Goal: Task Accomplishment & Management: Manage account settings

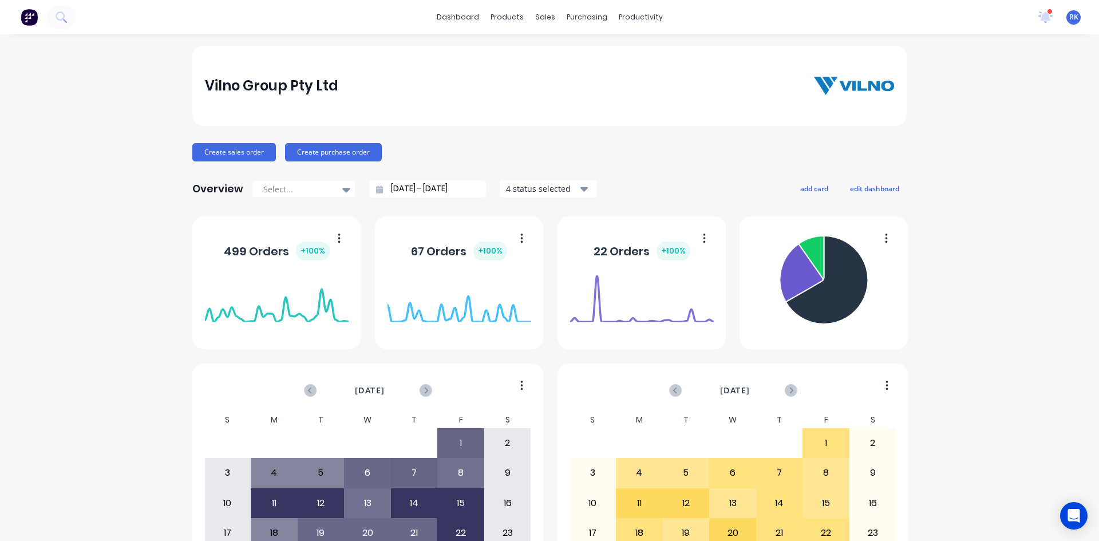
click at [1038, 22] on icon at bounding box center [1045, 17] width 15 height 13
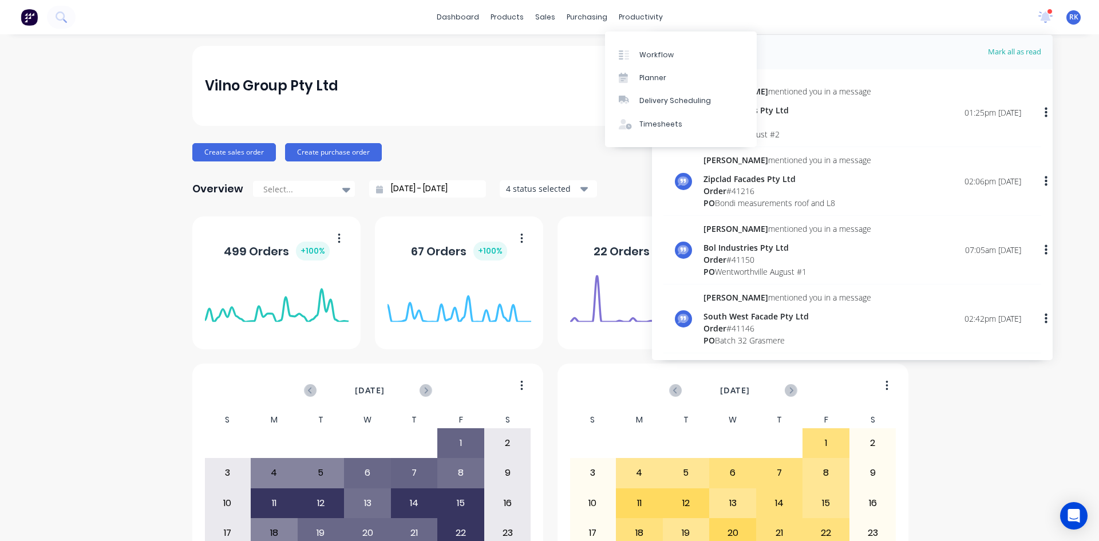
click at [682, 11] on div "dashboard products sales purchasing productivity dashboard products Product Cat…" at bounding box center [549, 17] width 1099 height 34
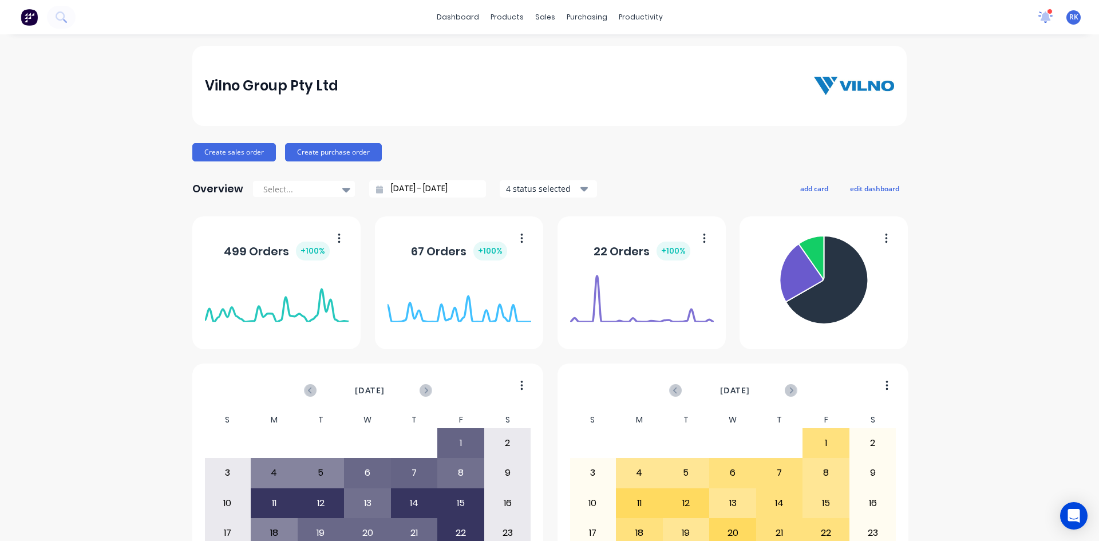
click at [1040, 15] on icon at bounding box center [1045, 15] width 11 height 11
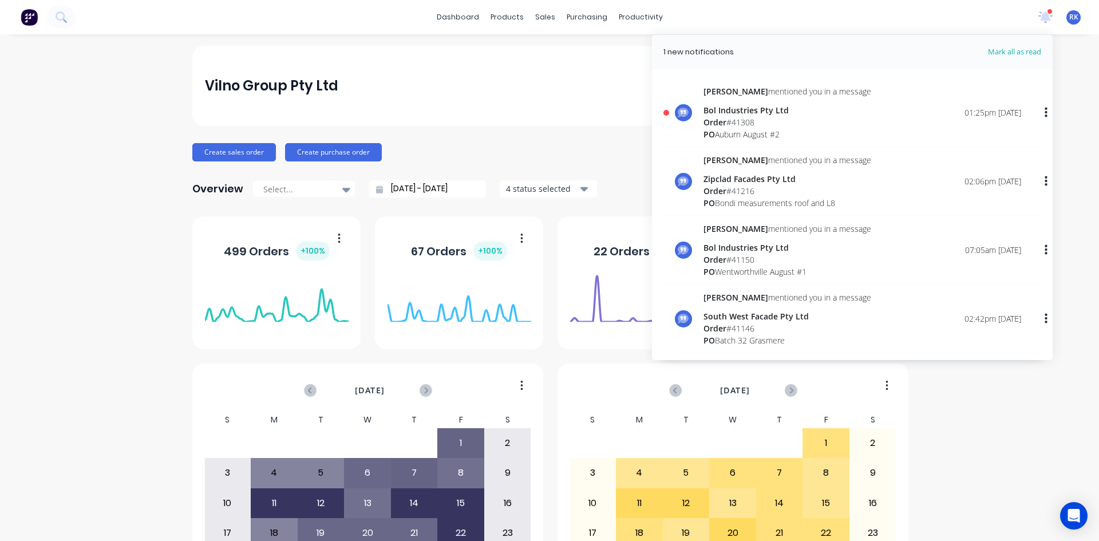
click at [729, 125] on div "Order # 41308" at bounding box center [787, 122] width 168 height 12
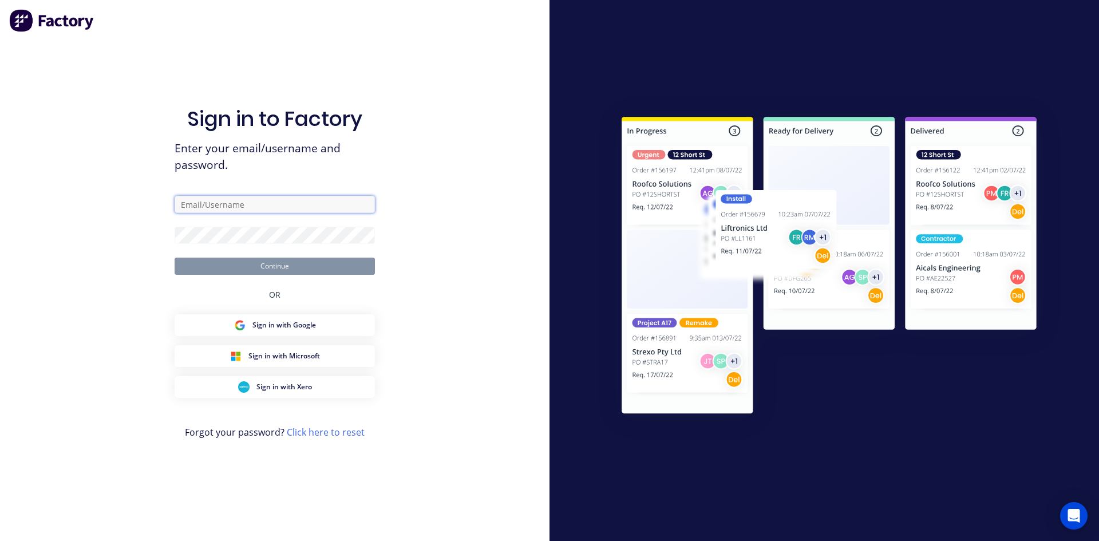
type input "rupesh@vilno.com.au"
click at [321, 267] on button "Continue" at bounding box center [275, 266] width 200 height 17
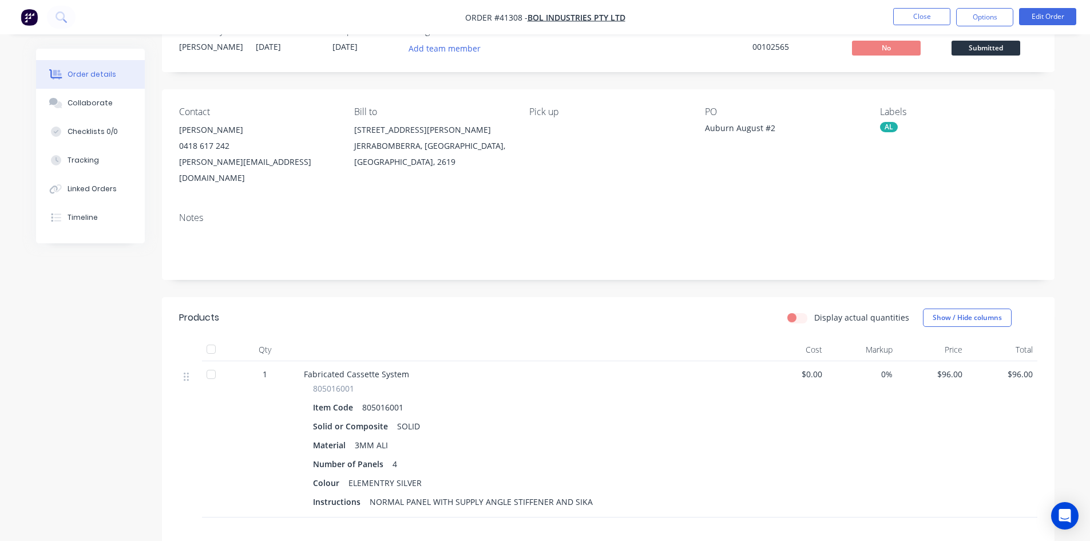
scroll to position [57, 0]
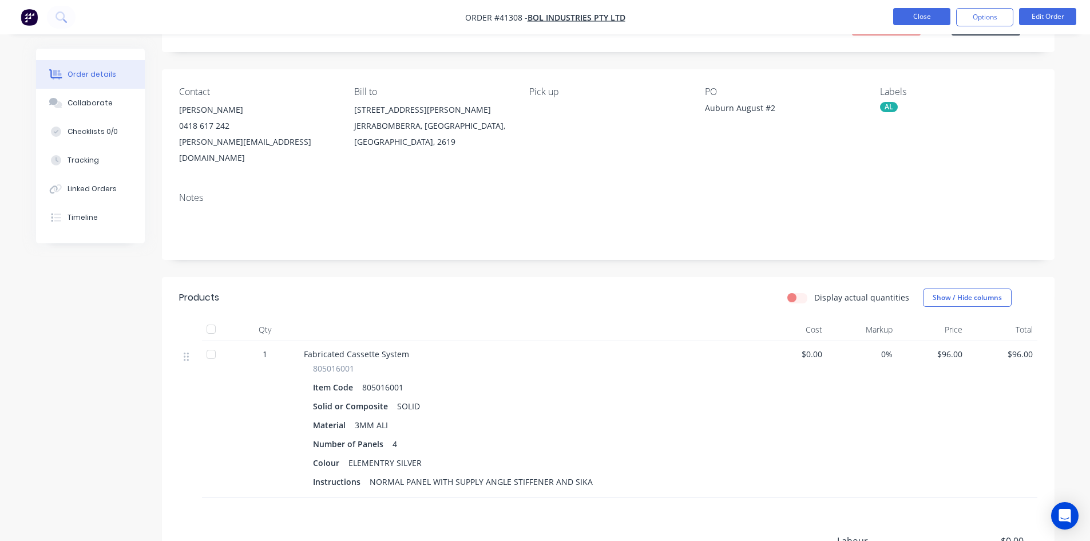
click at [918, 17] on button "Close" at bounding box center [921, 16] width 57 height 17
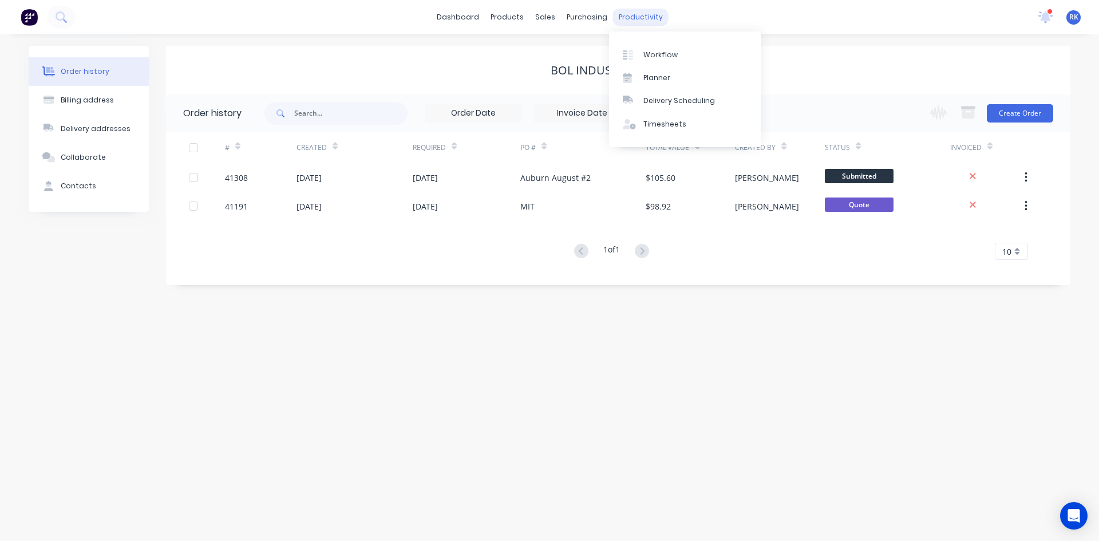
click at [640, 17] on div "productivity" at bounding box center [641, 17] width 56 height 17
click at [664, 74] on div "Planner" at bounding box center [656, 78] width 27 height 10
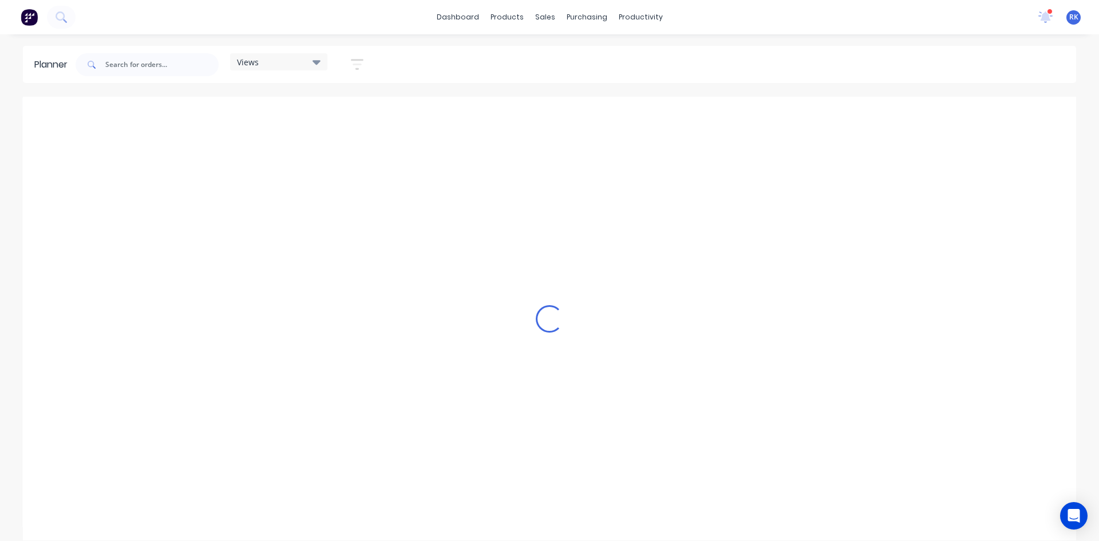
scroll to position [0, 1282]
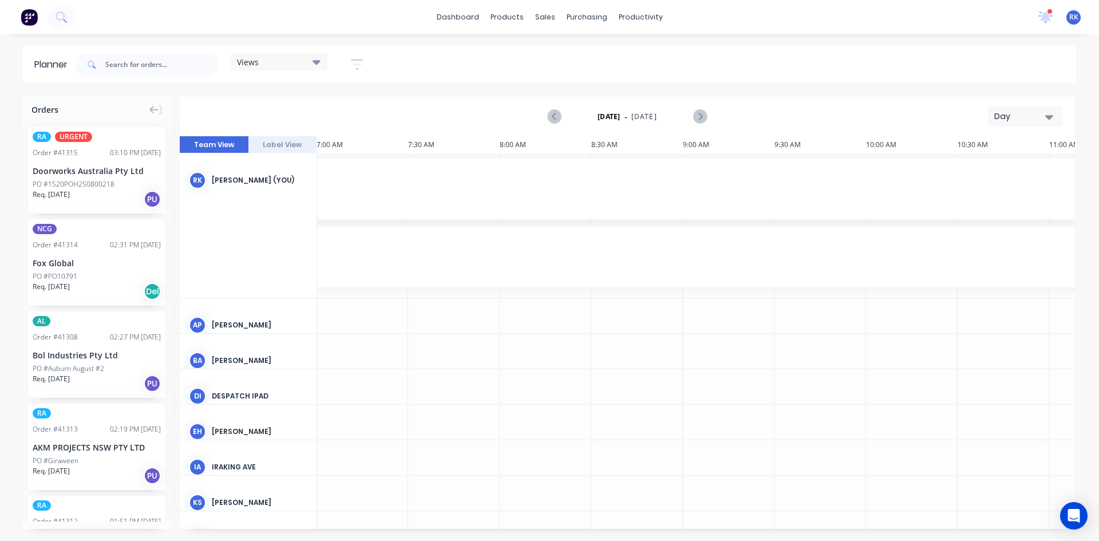
click at [1022, 116] on div "Day" at bounding box center [1020, 116] width 53 height 12
click at [987, 175] on div "Week" at bounding box center [1004, 170] width 113 height 23
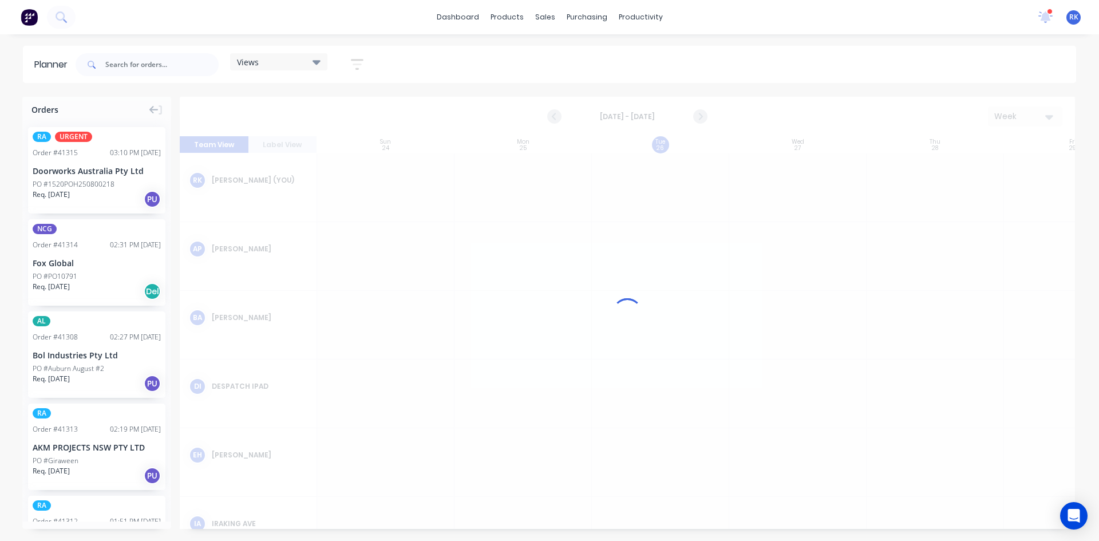
scroll to position [0, 1]
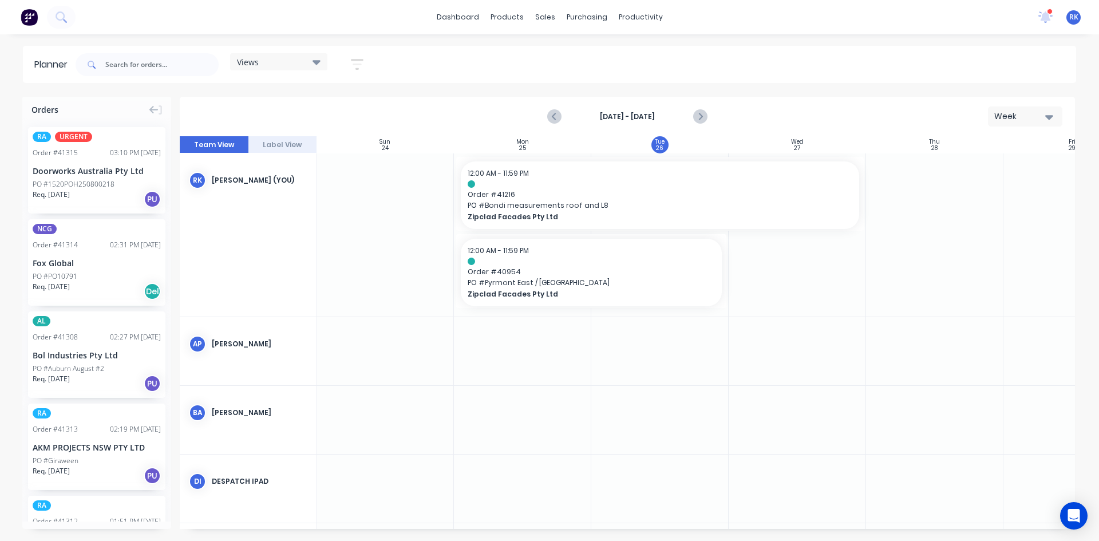
click at [282, 63] on div "Views" at bounding box center [279, 62] width 84 height 10
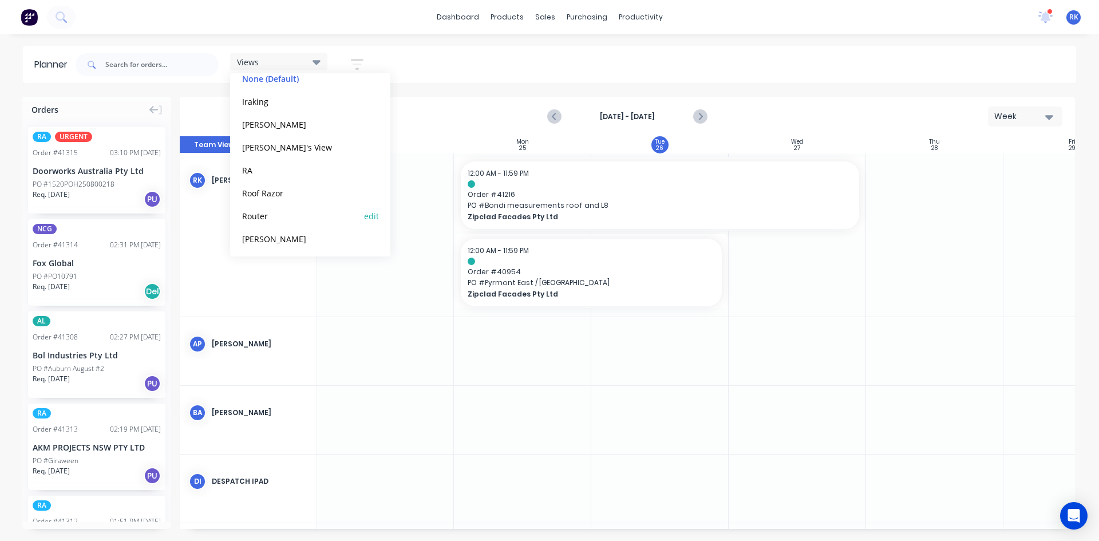
scroll to position [71, 0]
click at [255, 237] on button "[PERSON_NAME]" at bounding box center [300, 235] width 122 height 13
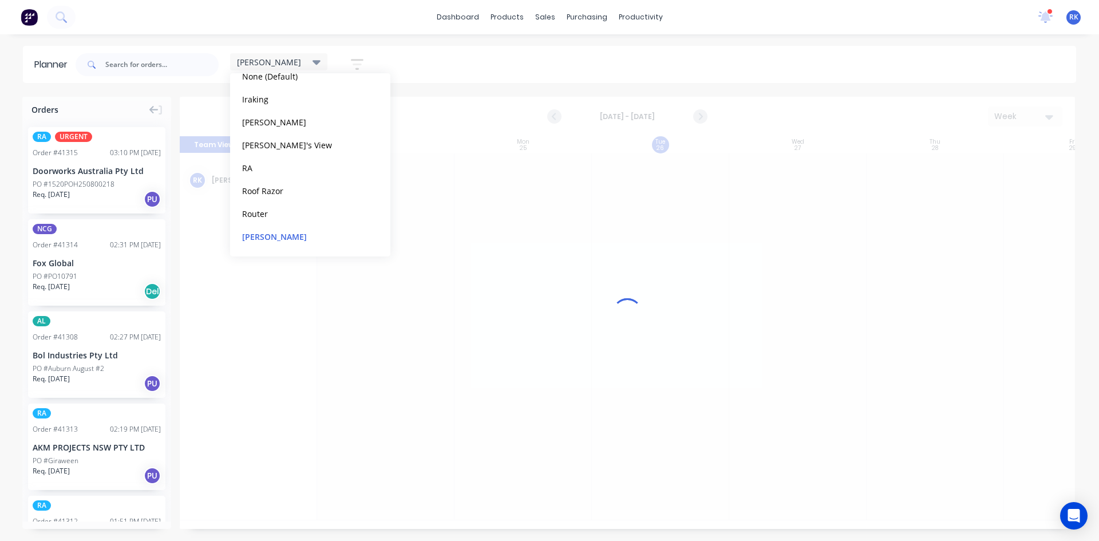
scroll to position [0, 1]
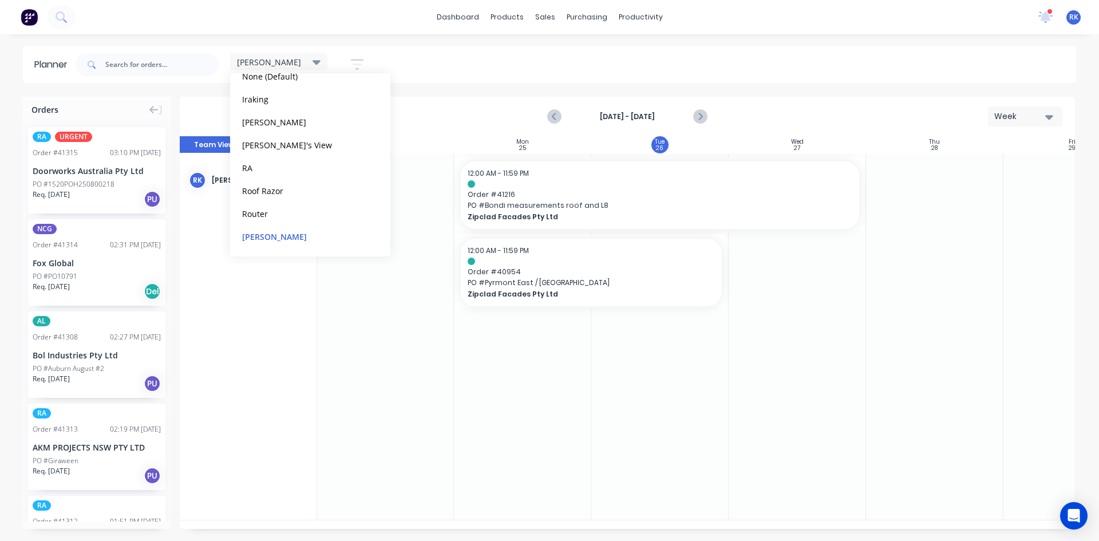
click at [468, 369] on div at bounding box center [522, 336] width 137 height 366
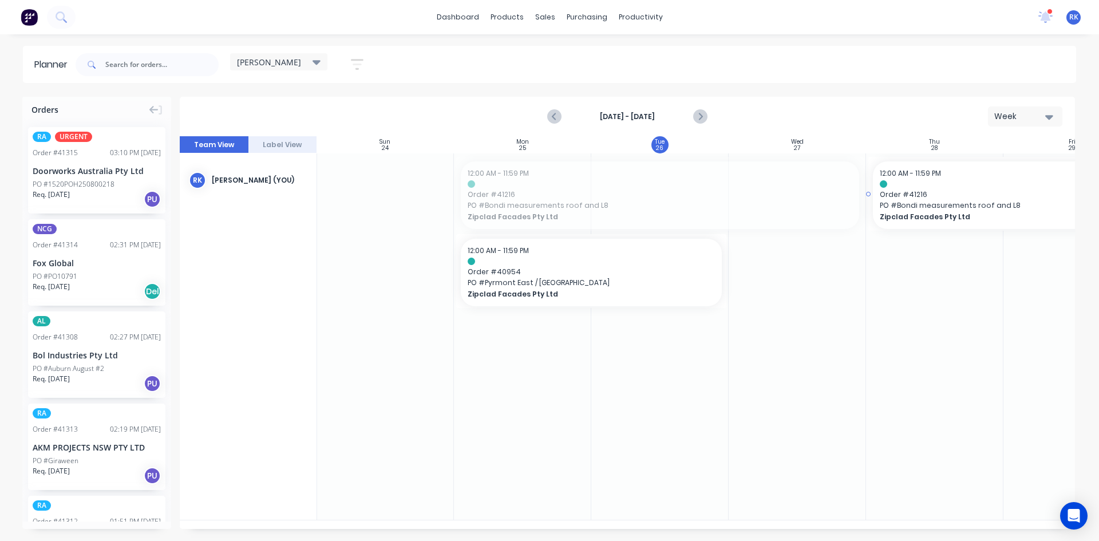
drag, startPoint x: 505, startPoint y: 191, endPoint x: 943, endPoint y: 212, distance: 438.9
drag, startPoint x: 542, startPoint y: 201, endPoint x: 930, endPoint y: 339, distance: 411.8
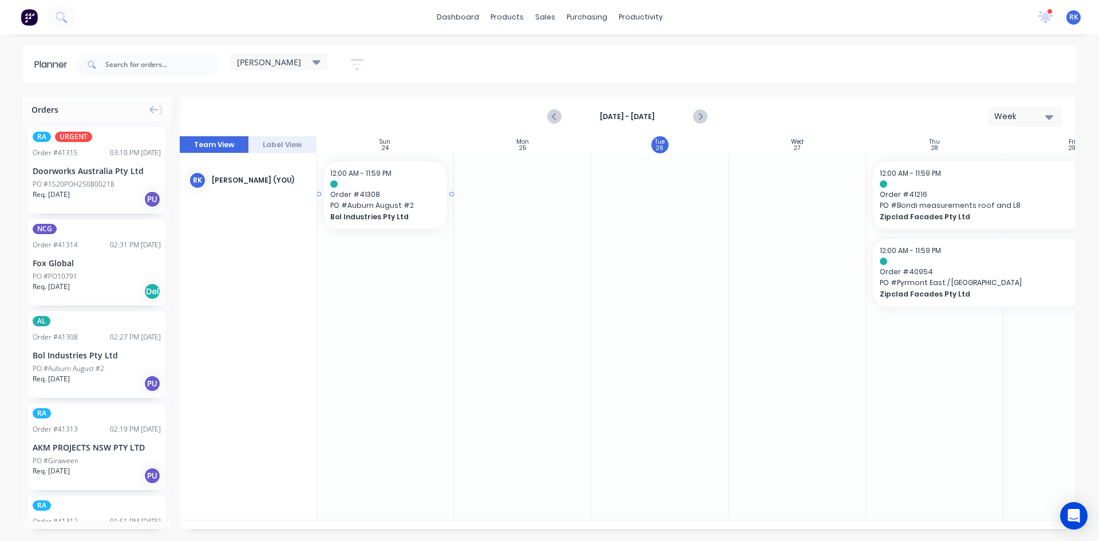
scroll to position [0, 0]
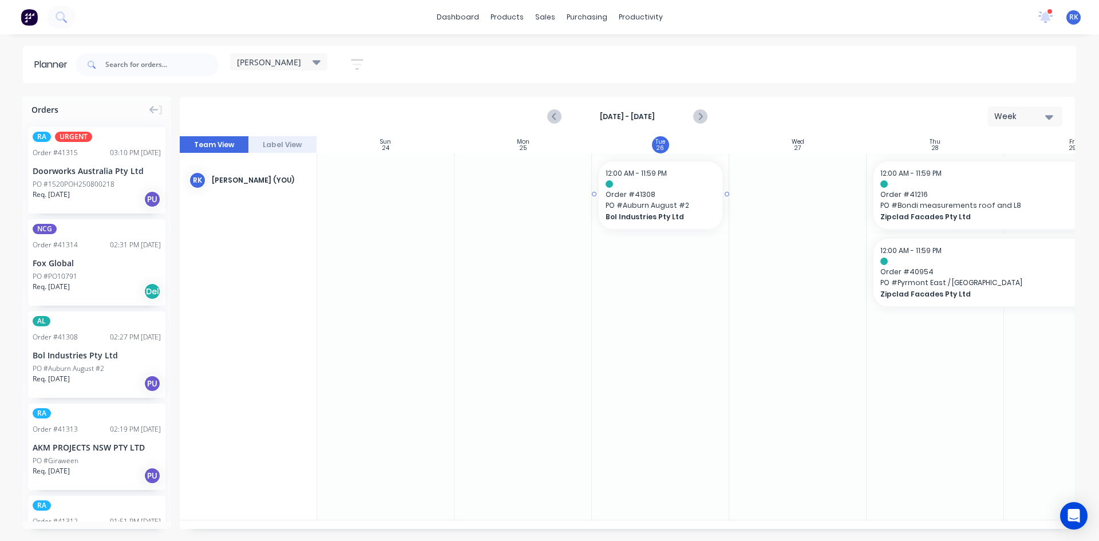
drag, startPoint x: 61, startPoint y: 366, endPoint x: 624, endPoint y: 247, distance: 575.6
drag, startPoint x: 725, startPoint y: 193, endPoint x: 774, endPoint y: 189, distance: 49.4
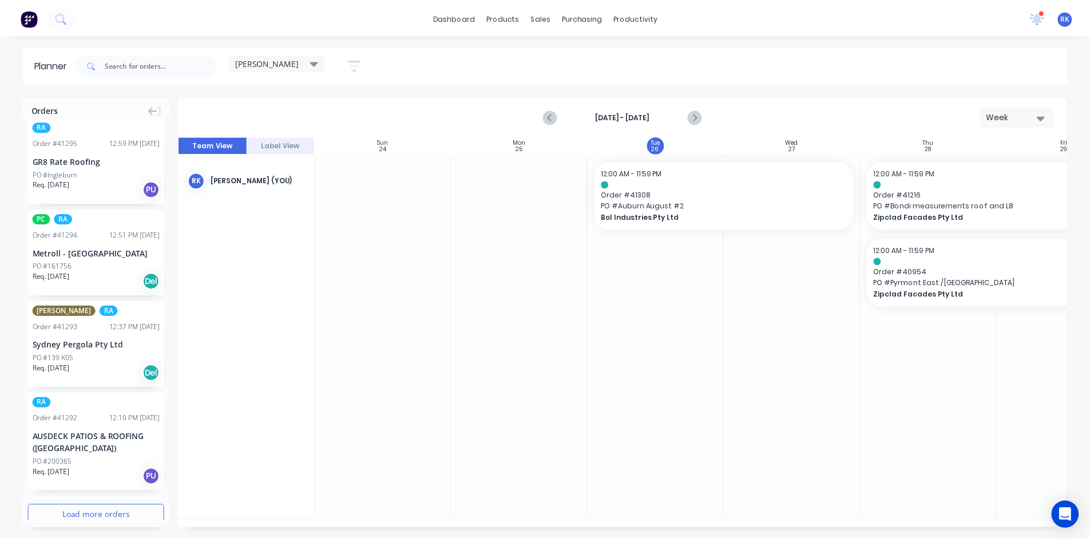
scroll to position [1418, 0]
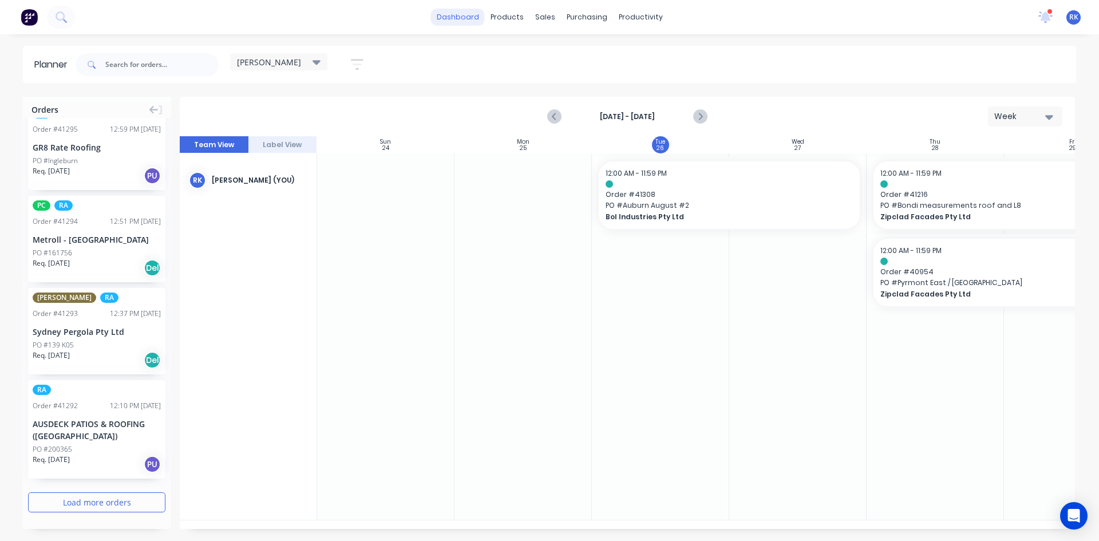
click at [465, 17] on link "dashboard" at bounding box center [458, 17] width 54 height 17
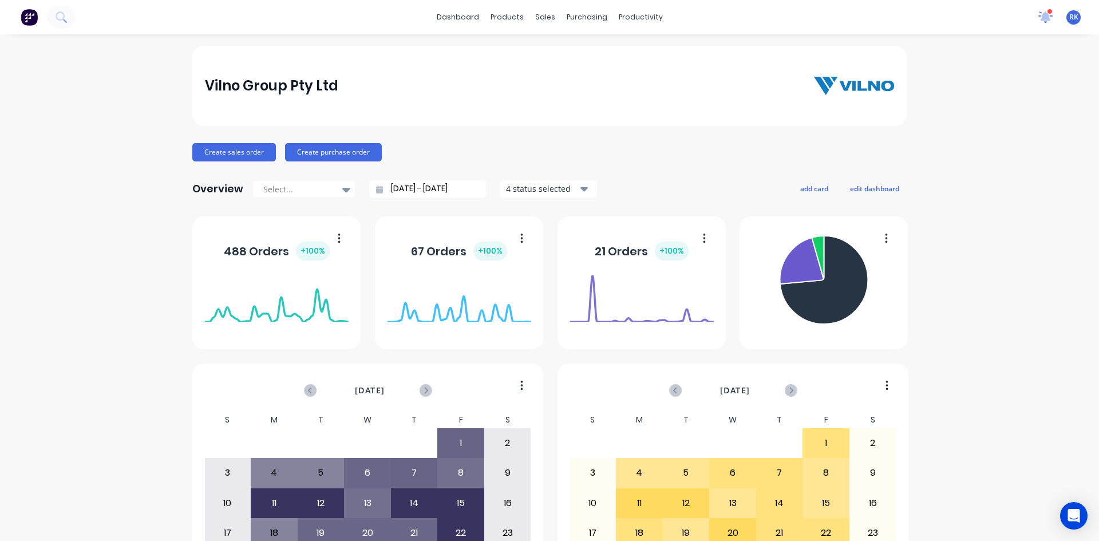
click at [1039, 22] on icon at bounding box center [1046, 16] width 16 height 13
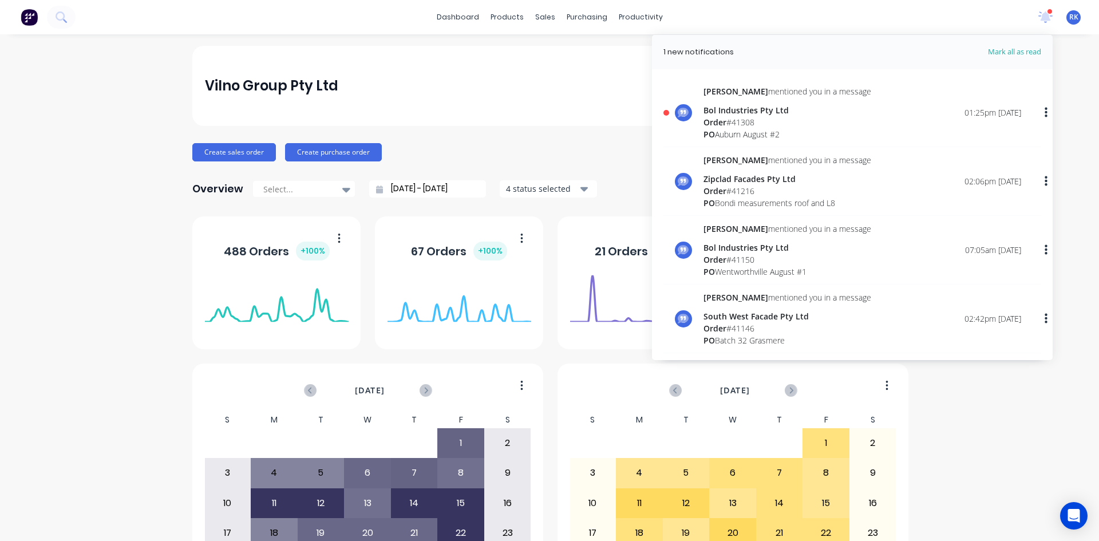
click at [811, 124] on div "Order # 41308" at bounding box center [787, 122] width 168 height 12
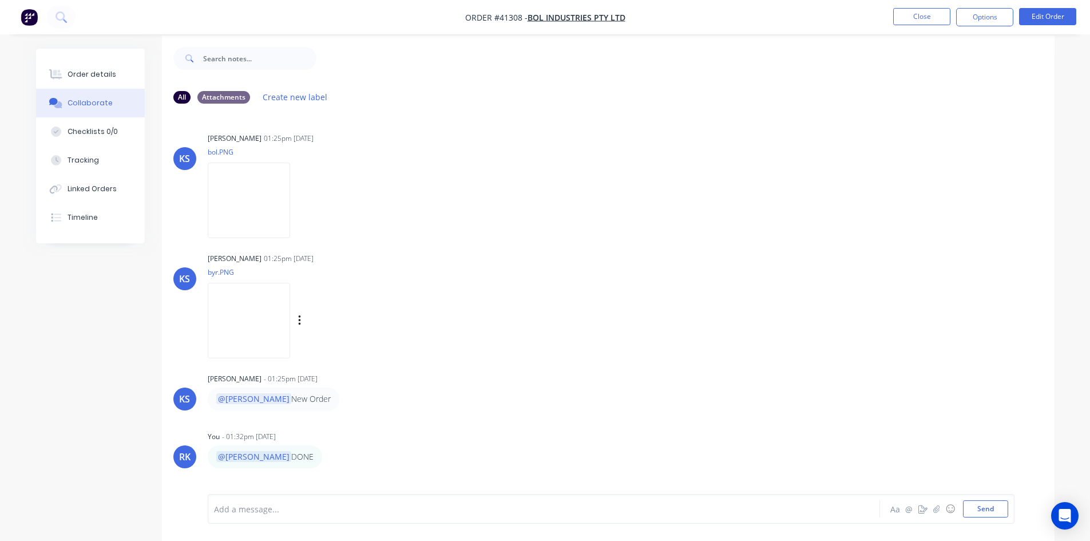
scroll to position [17, 0]
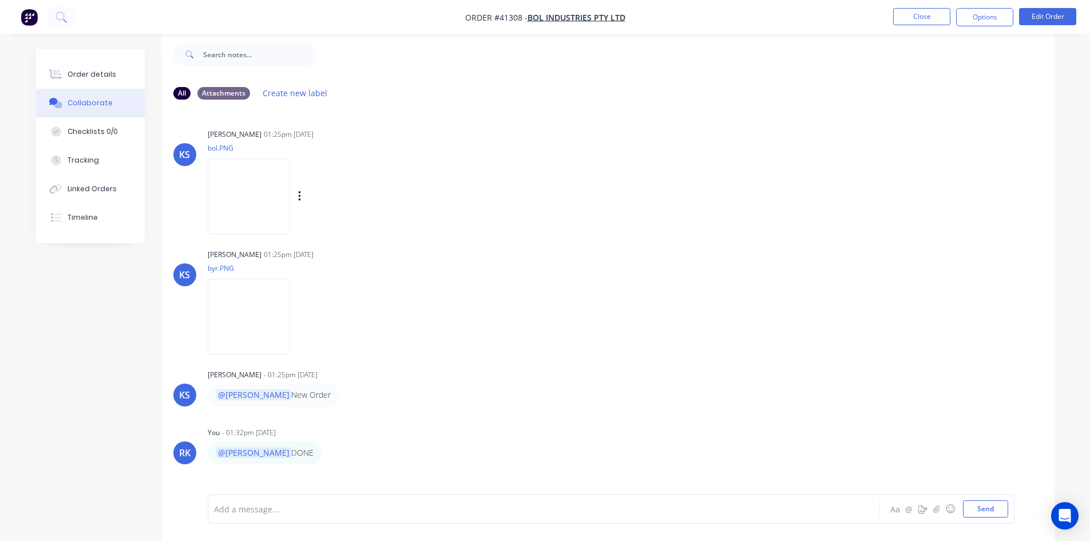
click at [264, 212] on img at bounding box center [249, 196] width 82 height 75
click at [236, 325] on img at bounding box center [249, 316] width 82 height 75
click at [945, 17] on button "Close" at bounding box center [921, 16] width 57 height 17
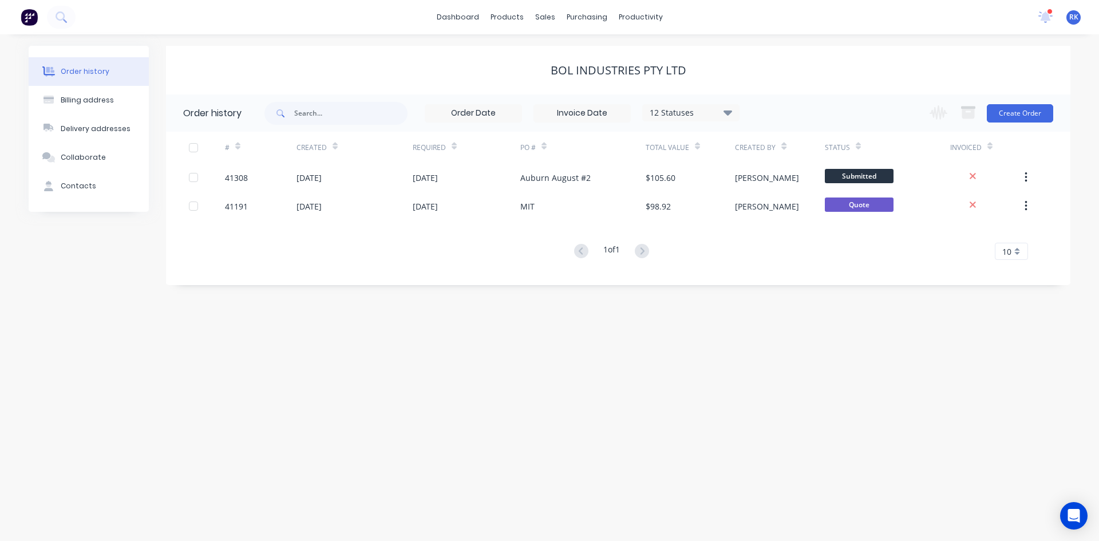
click at [937, 31] on div "dashboard products sales purchasing productivity dashboard products Product Cat…" at bounding box center [549, 17] width 1099 height 34
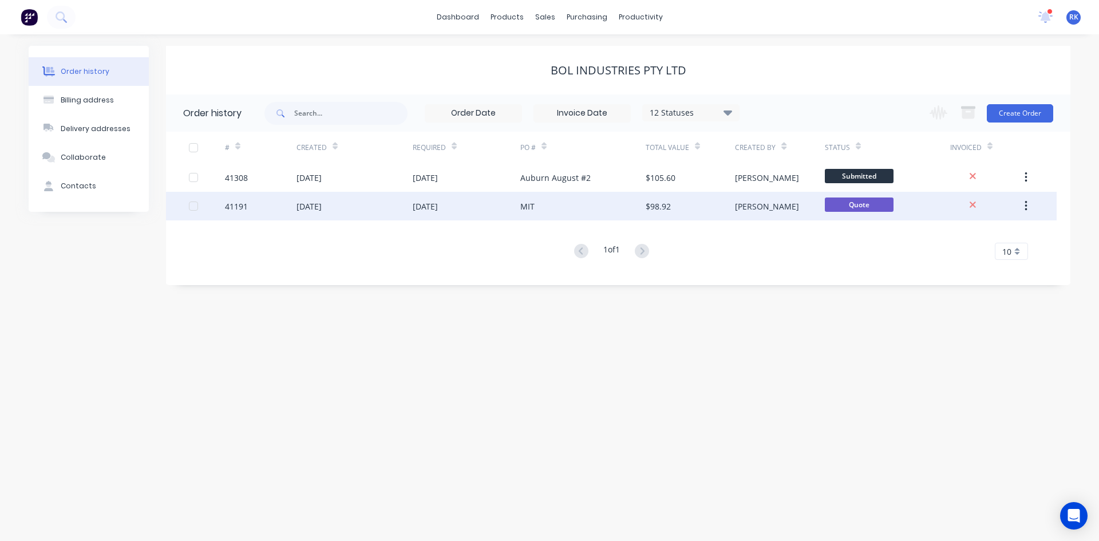
click at [607, 200] on div "MIT" at bounding box center [582, 206] width 125 height 29
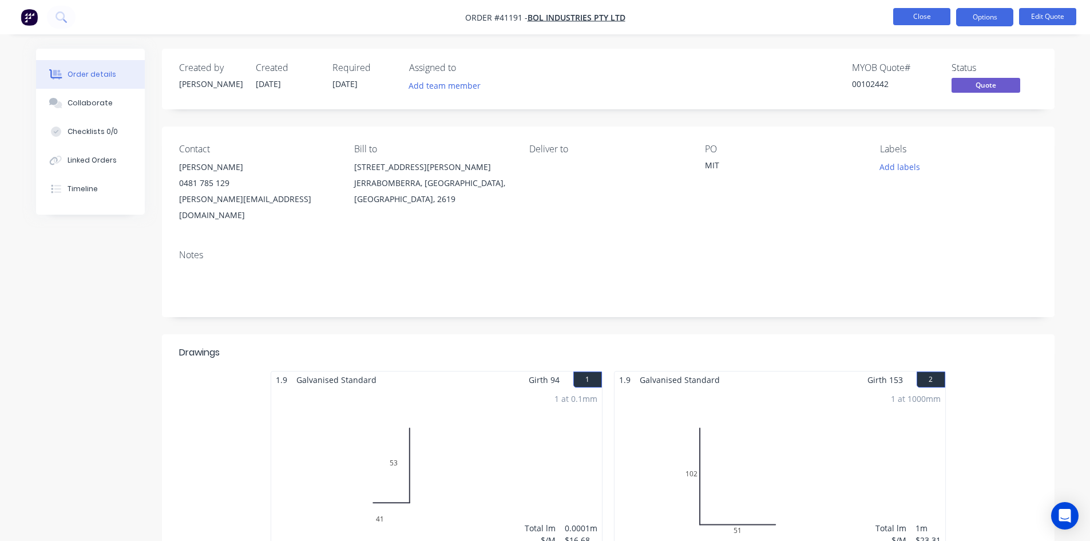
click at [913, 18] on button "Close" at bounding box center [921, 16] width 57 height 17
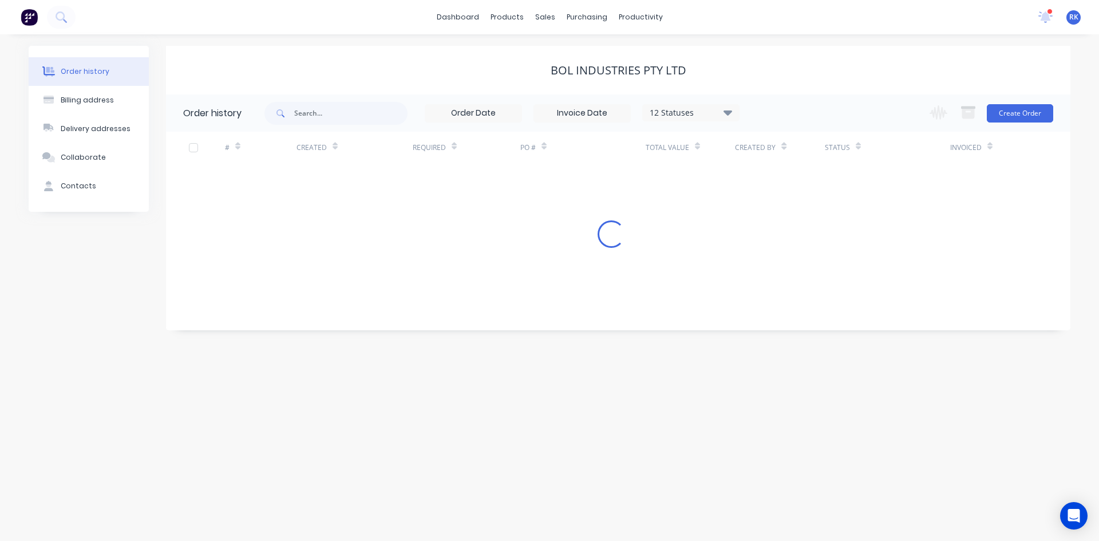
click at [871, 22] on div "dashboard products sales purchasing productivity dashboard products Product Cat…" at bounding box center [549, 17] width 1099 height 34
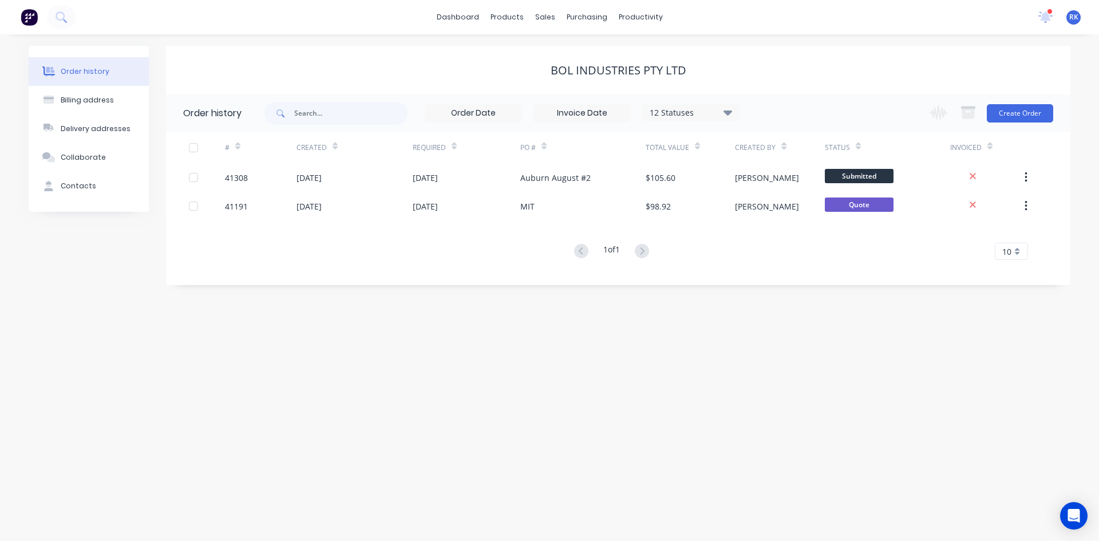
click at [408, 21] on div "dashboard products sales purchasing productivity dashboard products Product Cat…" at bounding box center [549, 17] width 1099 height 34
click at [378, 265] on div "# Created Required PO # Total Value Created By Status Invoiced 41308 25 Aug 202…" at bounding box center [611, 203] width 890 height 142
click at [293, 69] on div "Bol Industries Pty Ltd" at bounding box center [618, 71] width 904 height 14
click at [1047, 19] on icon at bounding box center [1045, 16] width 11 height 10
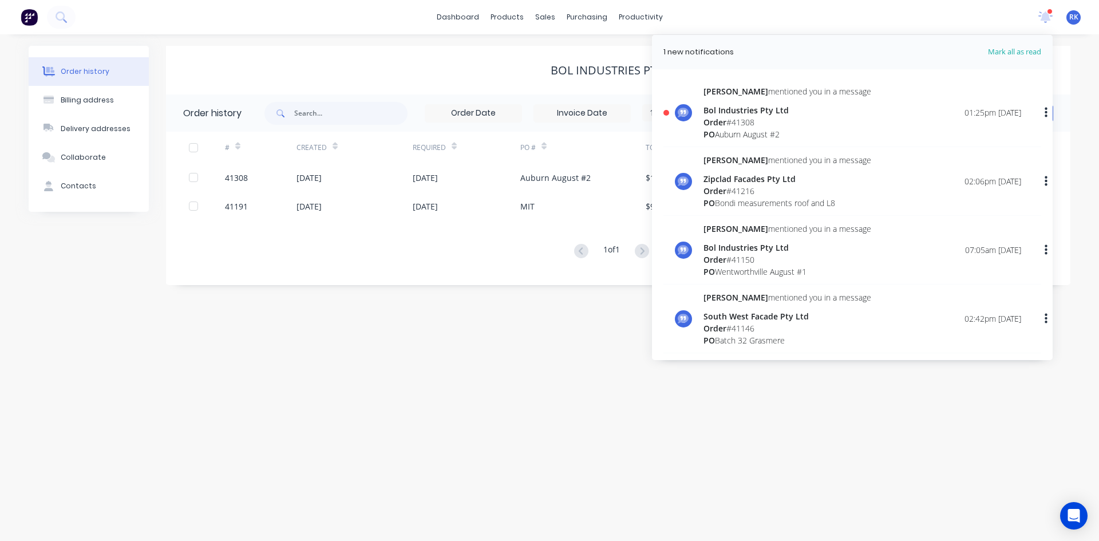
click at [1010, 49] on span "Mark all as read" at bounding box center [994, 51] width 94 height 11
click at [533, 12] on div "sales" at bounding box center [544, 17] width 31 height 17
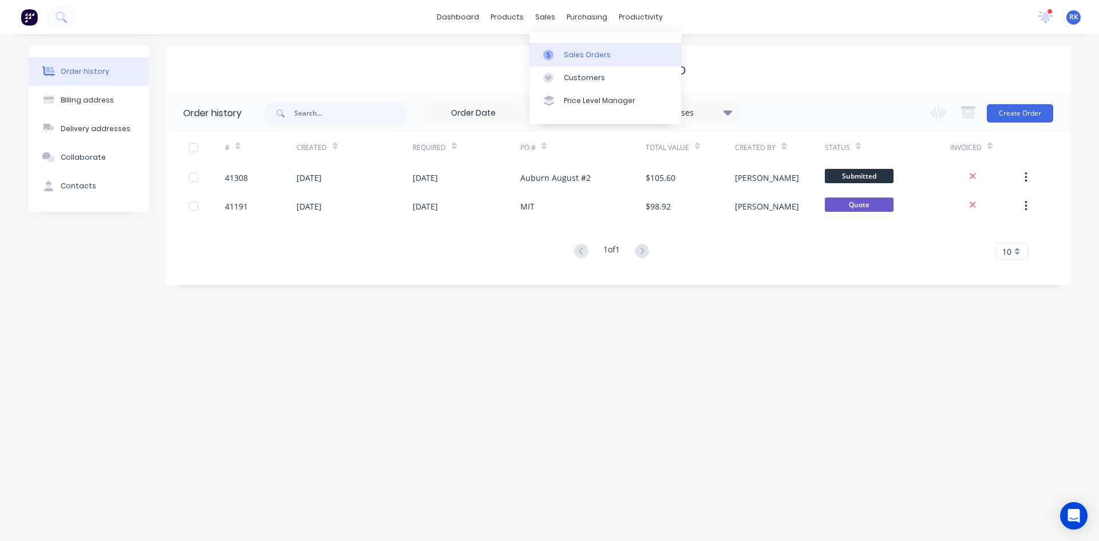
click at [583, 57] on div "Sales Orders" at bounding box center [587, 55] width 47 height 10
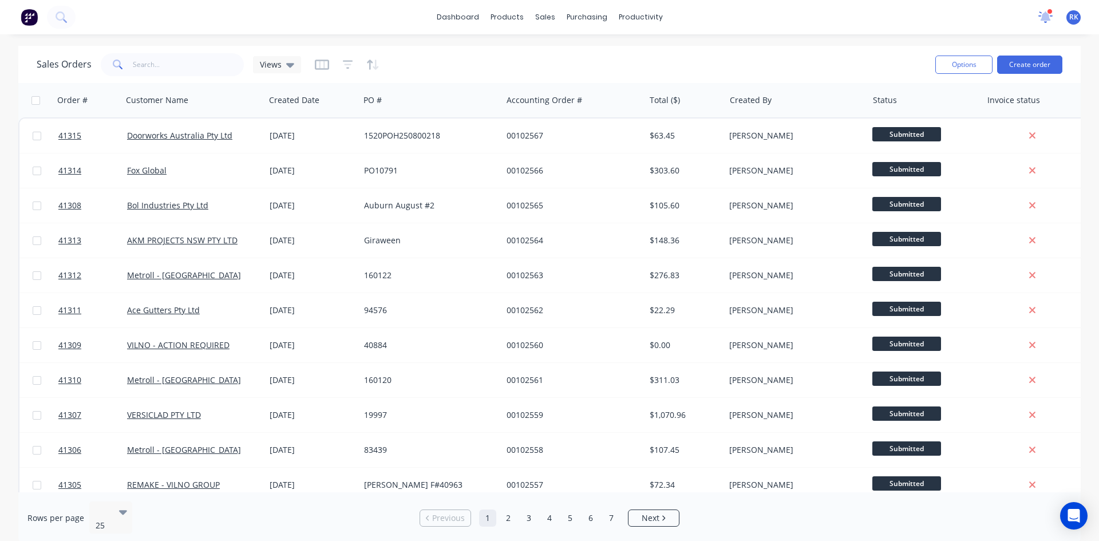
click at [1044, 18] on icon at bounding box center [1045, 15] width 11 height 11
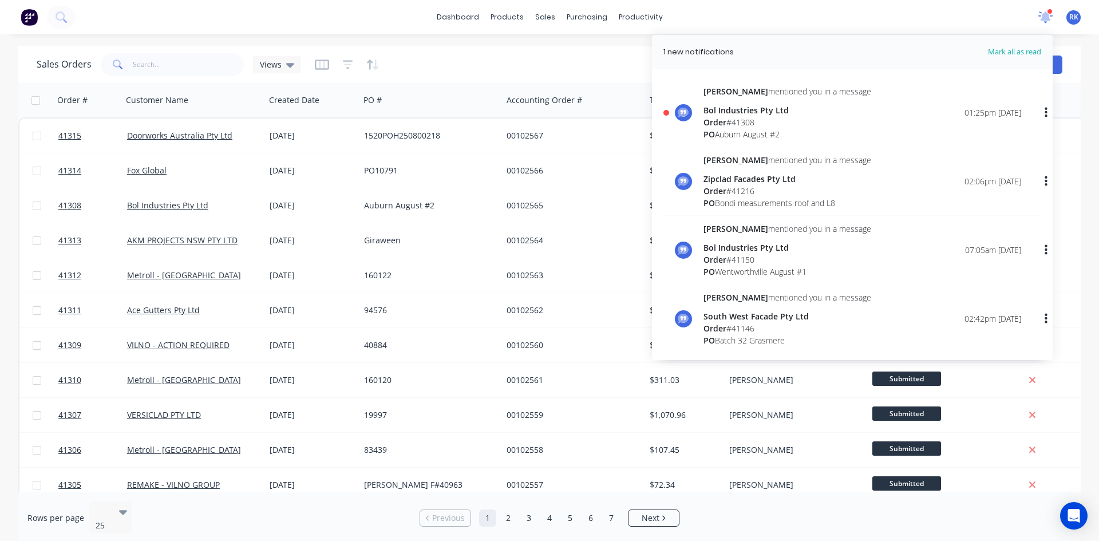
click at [1044, 18] on icon at bounding box center [1045, 16] width 11 height 10
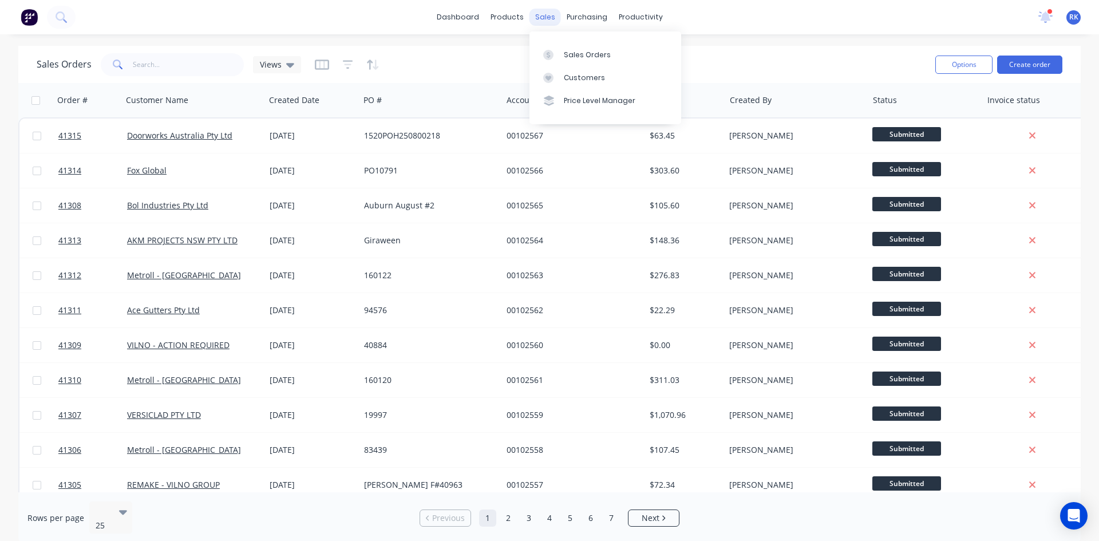
click at [544, 16] on div "sales" at bounding box center [544, 17] width 31 height 17
click at [579, 57] on div "Sales Orders" at bounding box center [587, 55] width 47 height 10
click at [462, 14] on link "dashboard" at bounding box center [458, 17] width 54 height 17
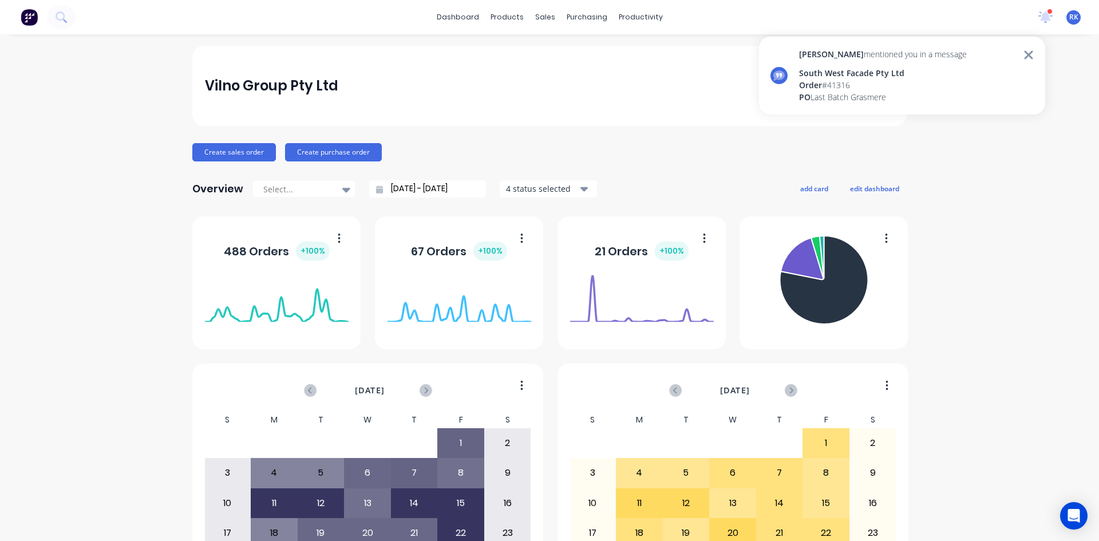
click at [845, 77] on div "South West Facade Pty Ltd" at bounding box center [883, 73] width 168 height 12
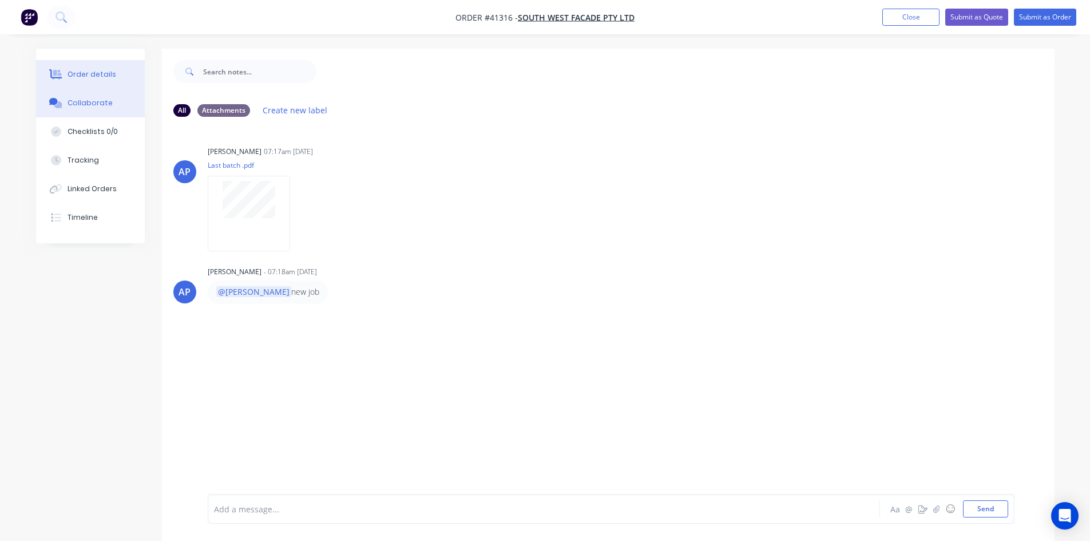
click at [97, 70] on div "Order details" at bounding box center [92, 74] width 49 height 10
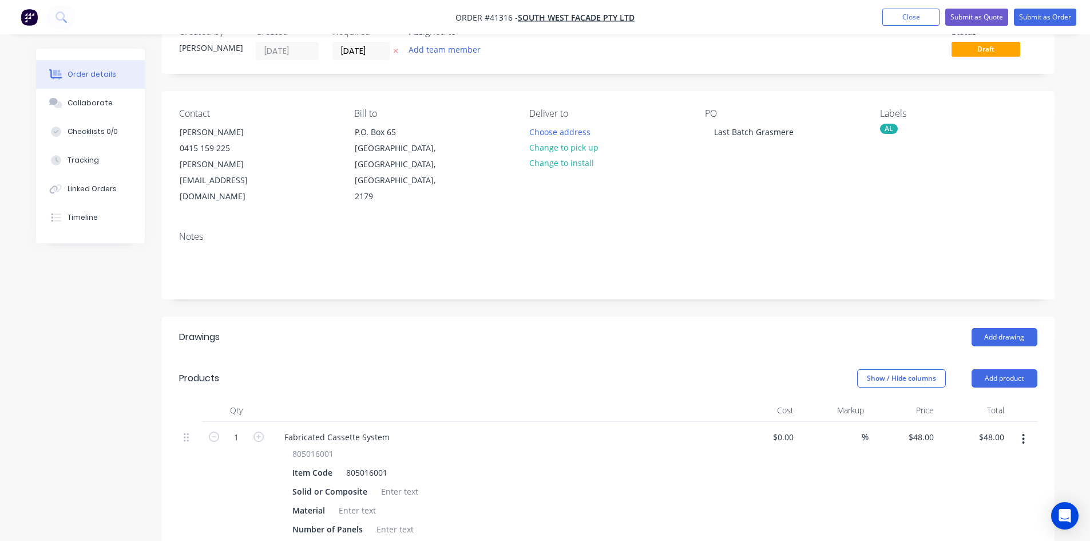
scroll to position [114, 0]
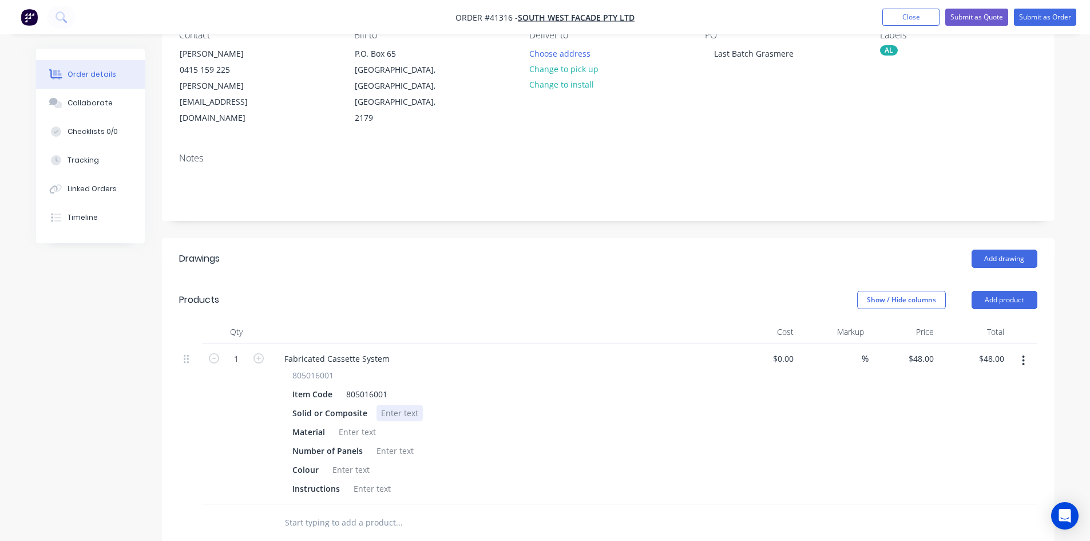
click at [402, 405] on div at bounding box center [400, 413] width 46 height 17
click at [364, 423] on div at bounding box center [357, 431] width 46 height 17
click at [394, 442] on div at bounding box center [395, 450] width 46 height 17
click at [342, 461] on div at bounding box center [351, 469] width 46 height 17
click at [360, 480] on div at bounding box center [372, 488] width 46 height 17
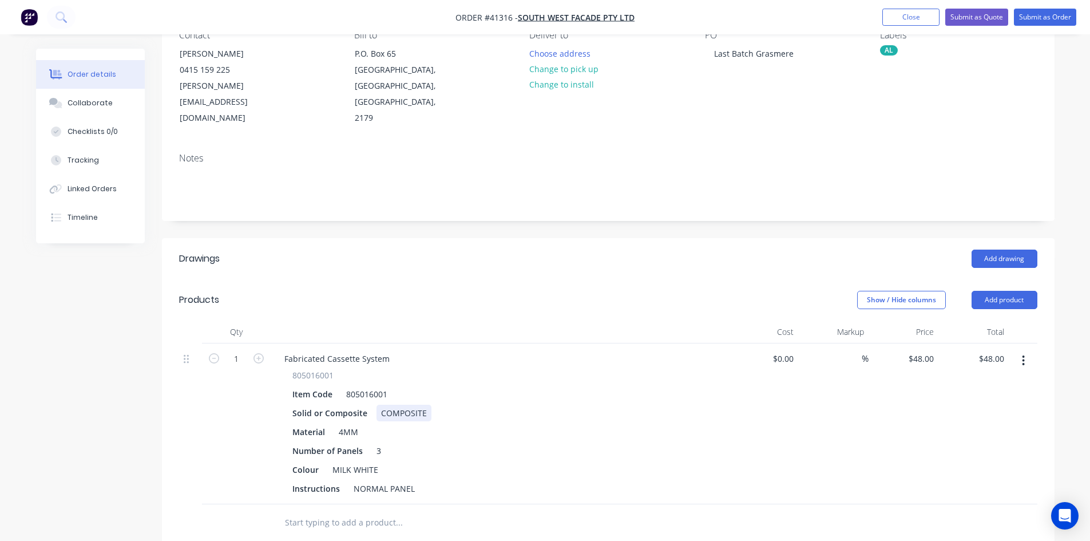
click at [605, 405] on div "Solid or Composite COMPOSITE" at bounding box center [497, 413] width 419 height 17
click at [82, 100] on div "Collaborate" at bounding box center [90, 103] width 45 height 10
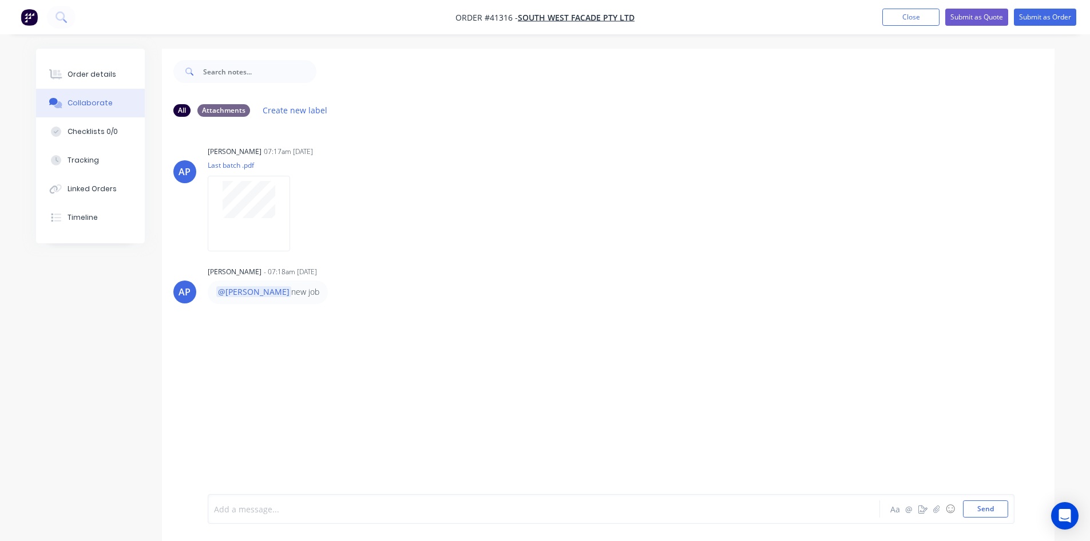
click at [280, 506] on div at bounding box center [512, 509] width 595 height 12
click at [990, 508] on button "Send" at bounding box center [985, 508] width 45 height 17
click at [908, 393] on div "AP [PERSON_NAME] 07:17am [DATE] Last batch .pdf Labels Download AP [PERSON_NAME…" at bounding box center [608, 310] width 893 height 368
click at [919, 17] on button "Close" at bounding box center [910, 17] width 57 height 17
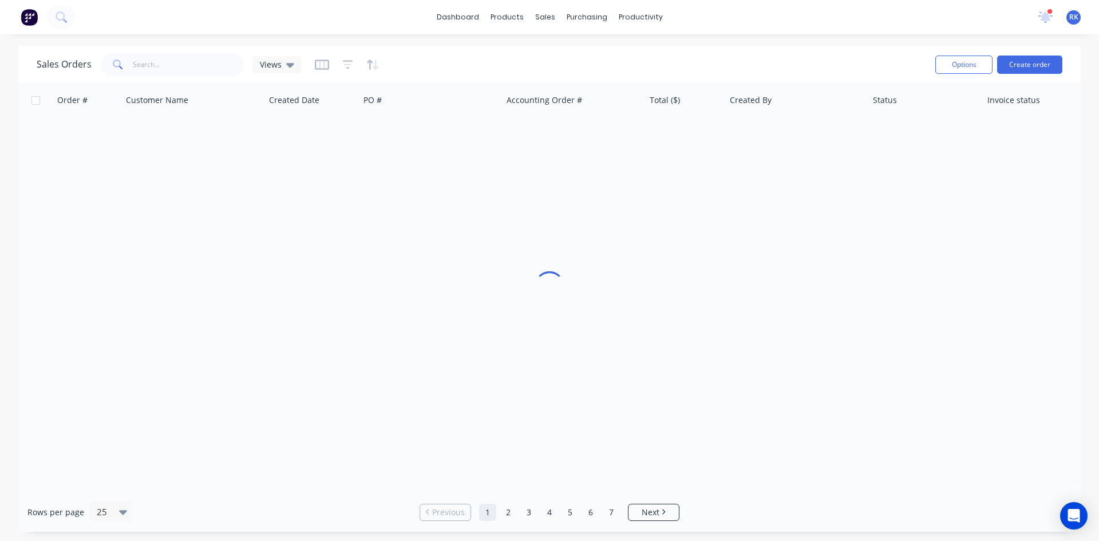
click at [1047, 12] on div at bounding box center [1050, 12] width 6 height 6
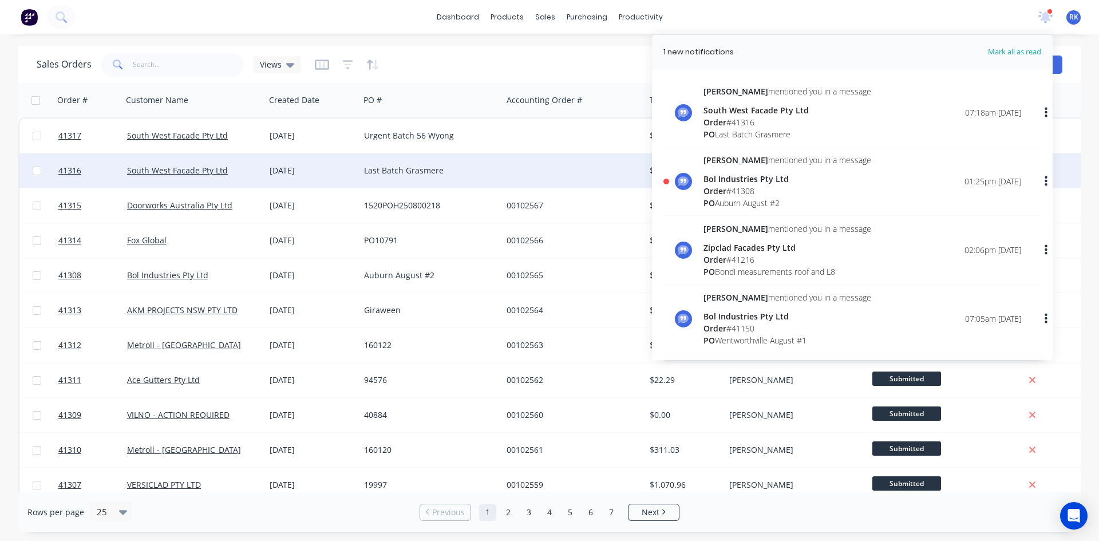
click at [393, 171] on div "Last Batch Grasmere" at bounding box center [427, 170] width 127 height 11
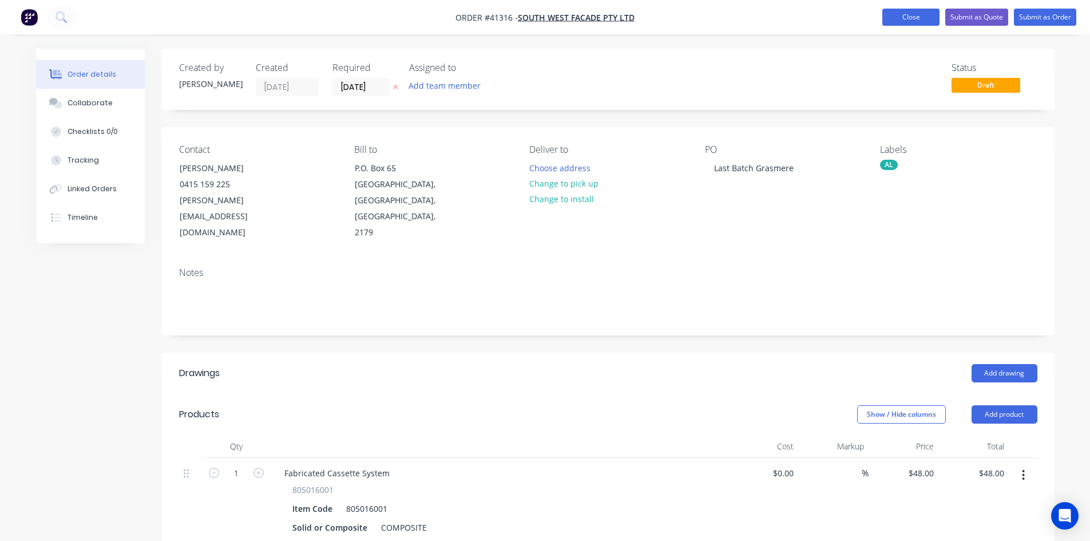
click at [918, 17] on button "Close" at bounding box center [910, 17] width 57 height 17
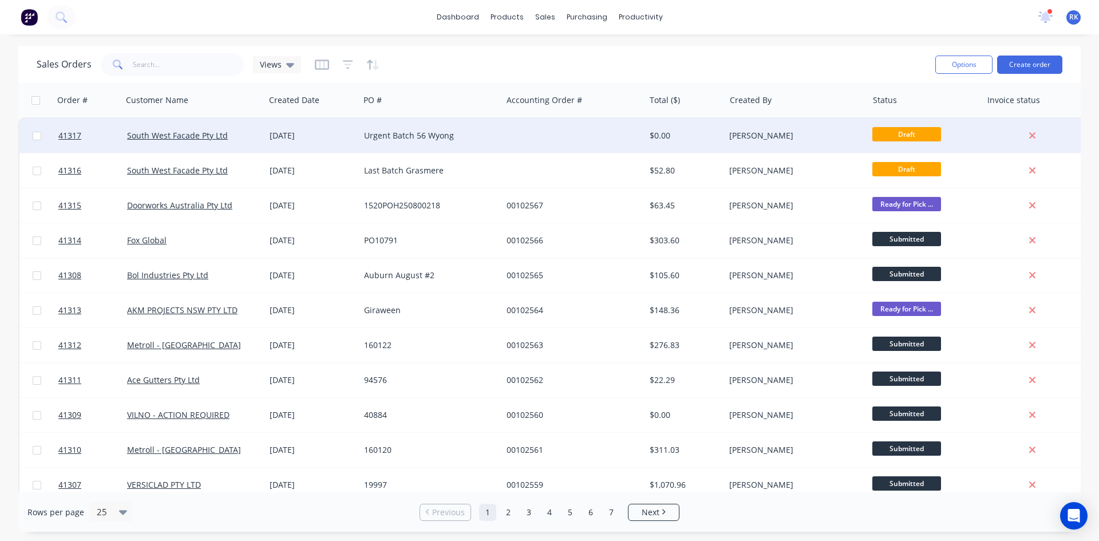
click at [533, 130] on div at bounding box center [573, 135] width 142 height 34
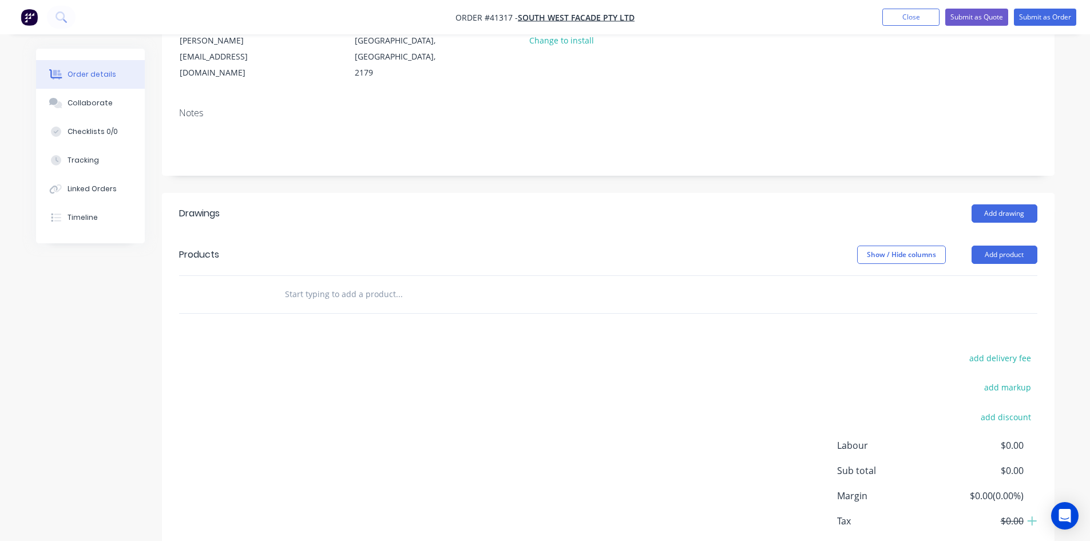
scroll to position [172, 0]
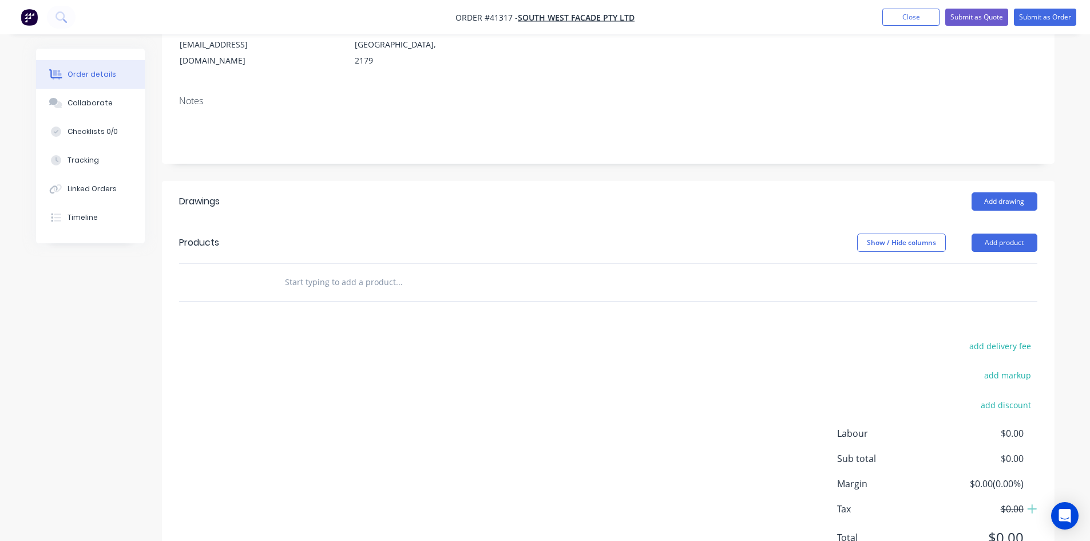
drag, startPoint x: 464, startPoint y: 63, endPoint x: 439, endPoint y: 57, distance: 25.4
click at [464, 86] on div "Notes" at bounding box center [608, 124] width 893 height 77
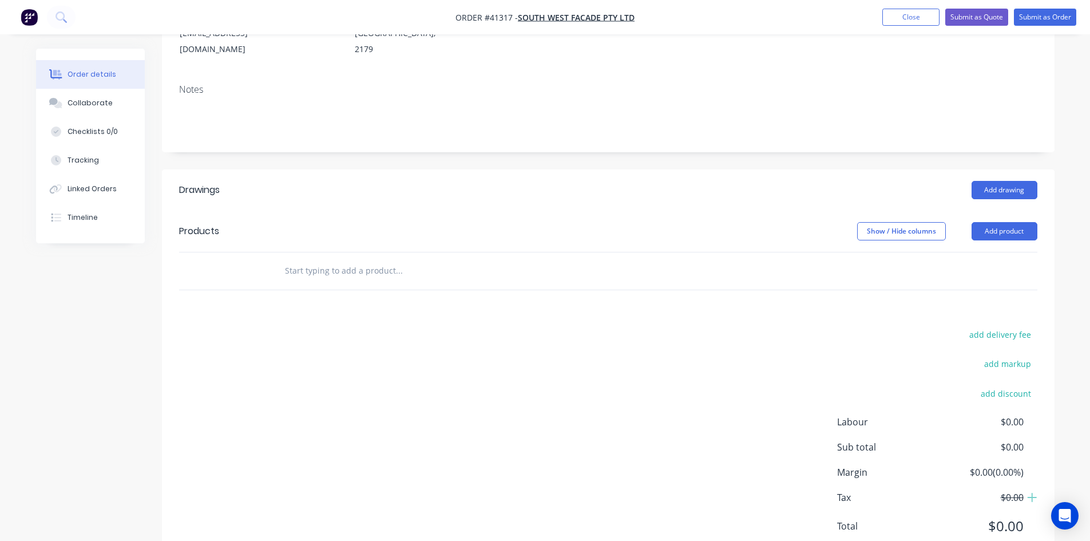
scroll to position [192, 0]
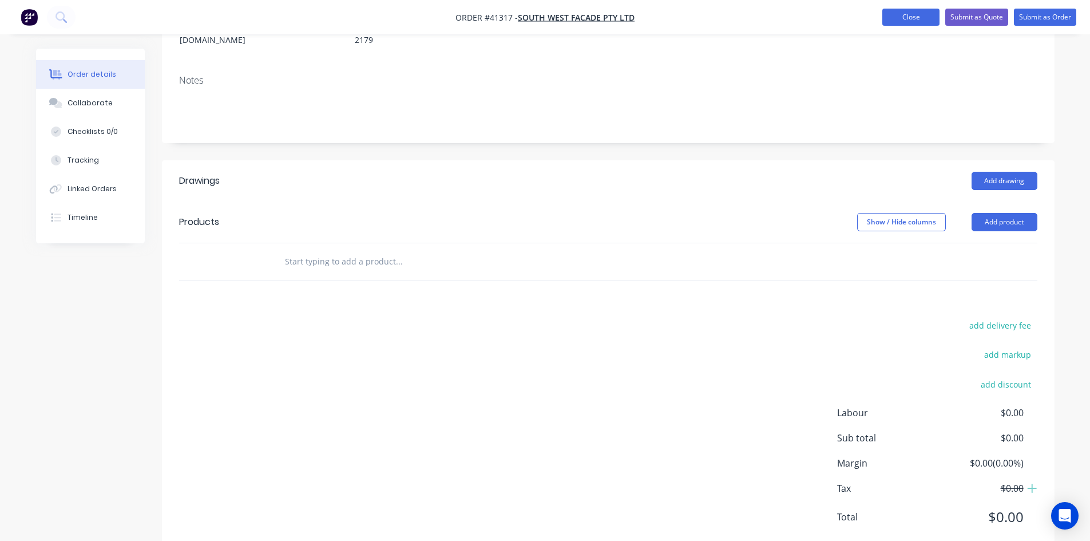
click at [912, 13] on button "Close" at bounding box center [910, 17] width 57 height 17
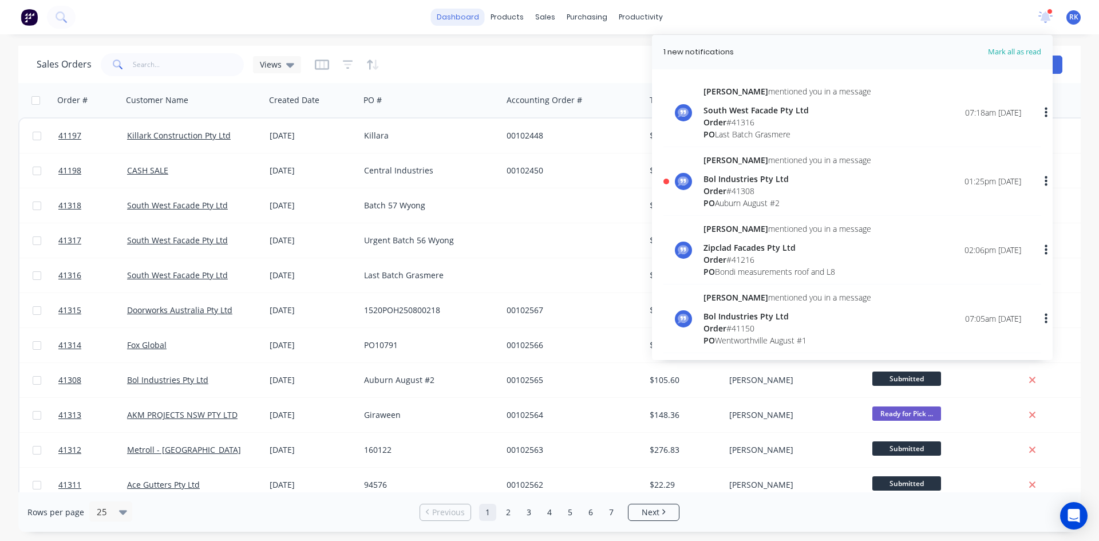
click at [457, 12] on link "dashboard" at bounding box center [458, 17] width 54 height 17
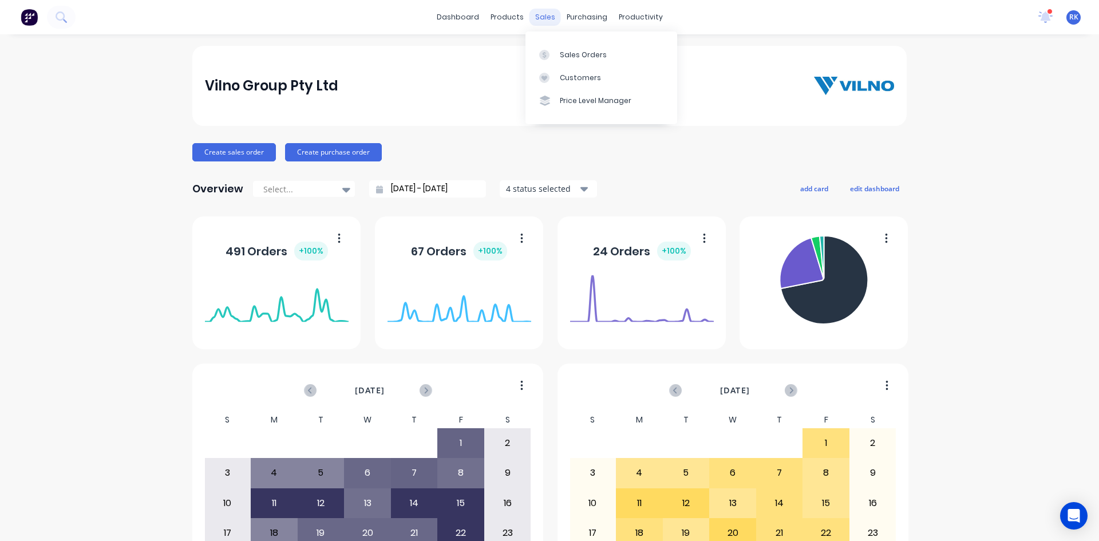
click at [539, 14] on div "sales" at bounding box center [544, 17] width 31 height 17
click at [581, 50] on div "Sales Orders" at bounding box center [583, 55] width 47 height 10
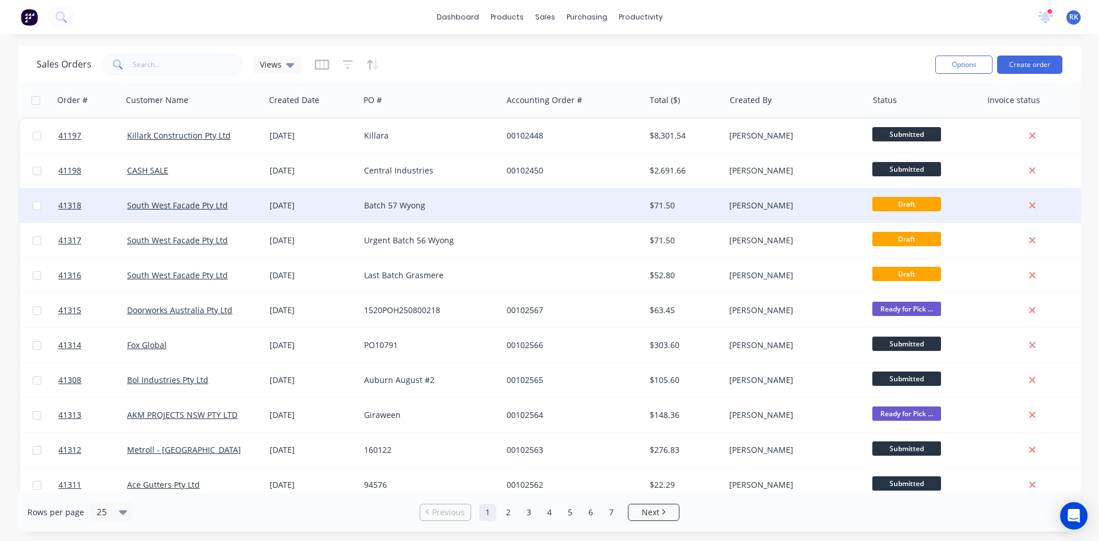
click at [480, 208] on div "Batch 57 Wyong" at bounding box center [427, 205] width 127 height 11
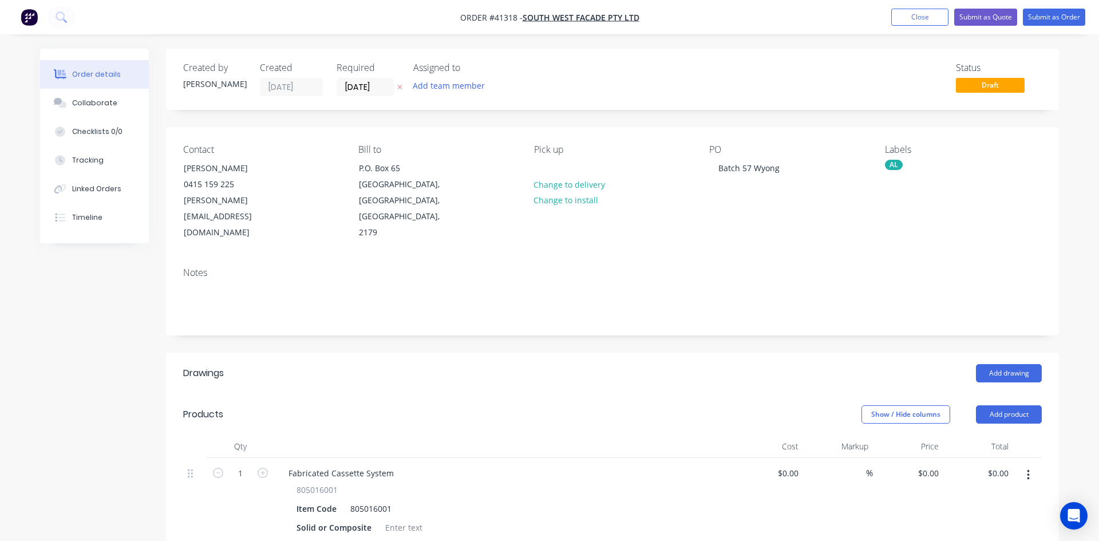
type input "$65.00"
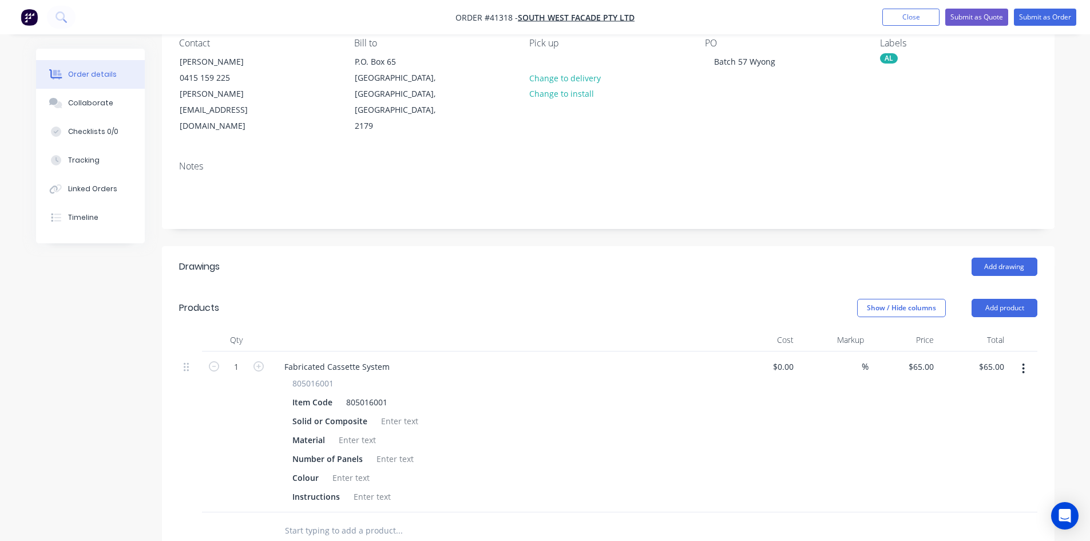
scroll to position [114, 0]
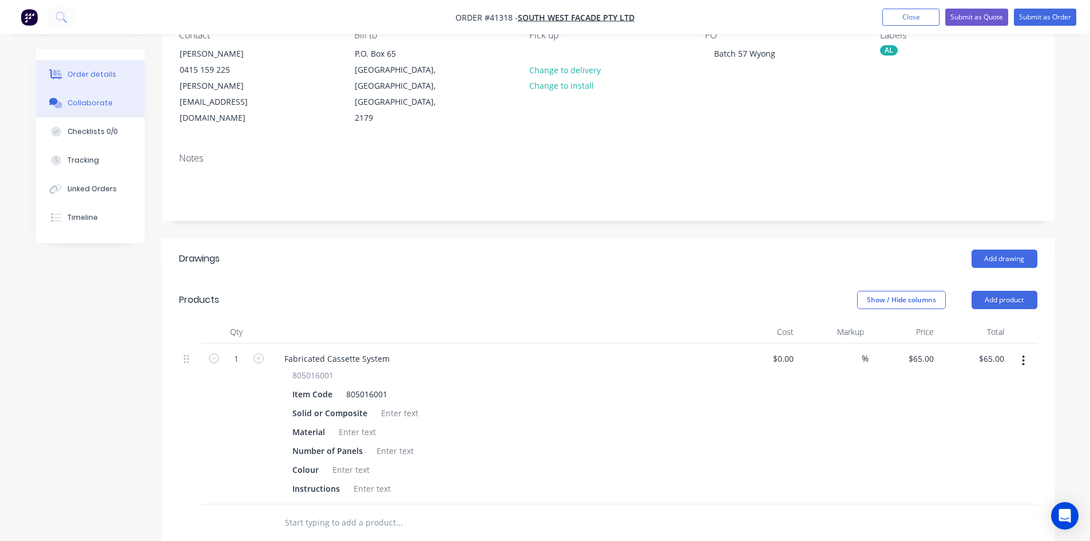
click at [79, 96] on button "Collaborate" at bounding box center [90, 103] width 109 height 29
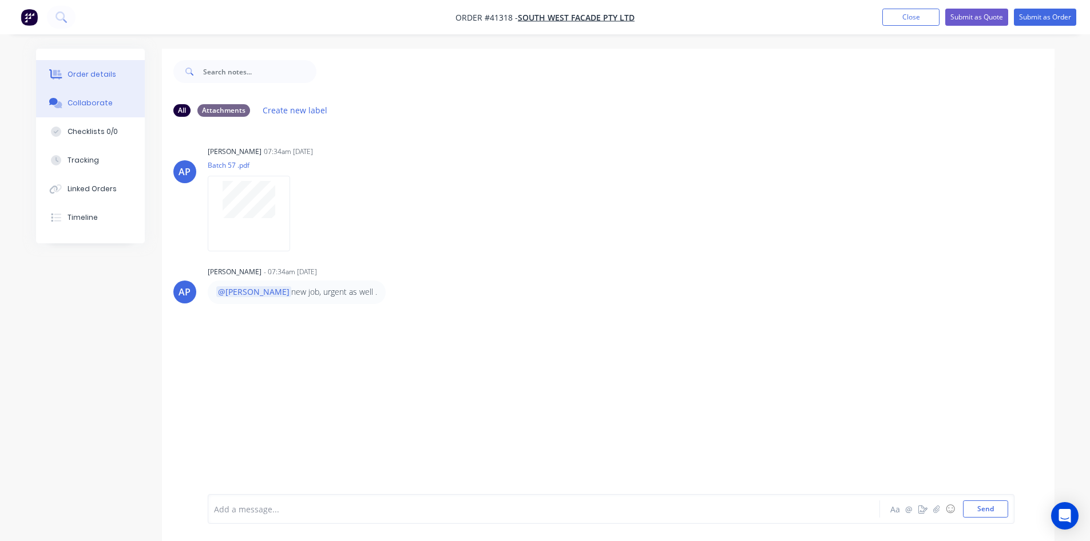
click at [90, 73] on div "Order details" at bounding box center [92, 74] width 49 height 10
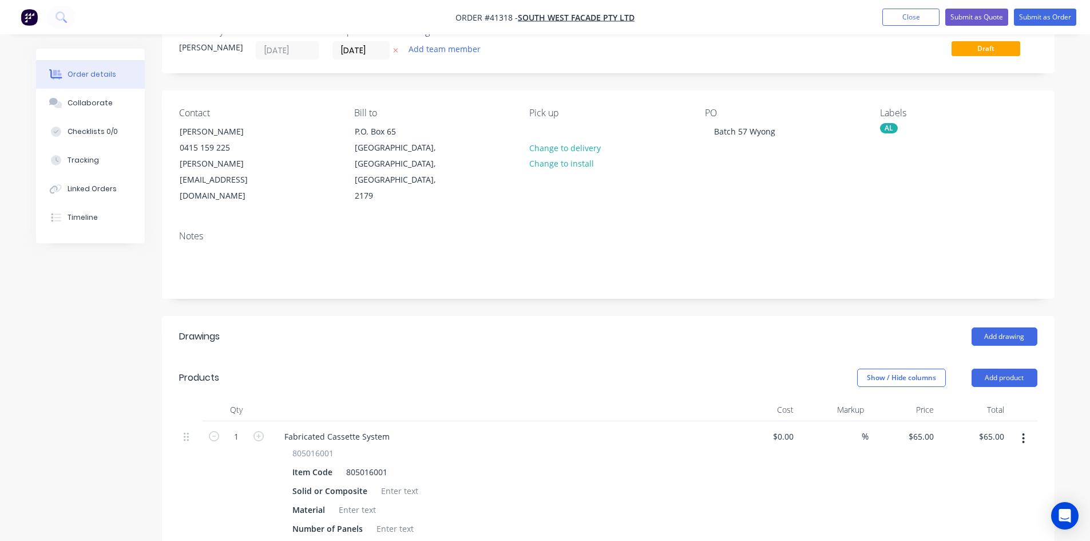
scroll to position [57, 0]
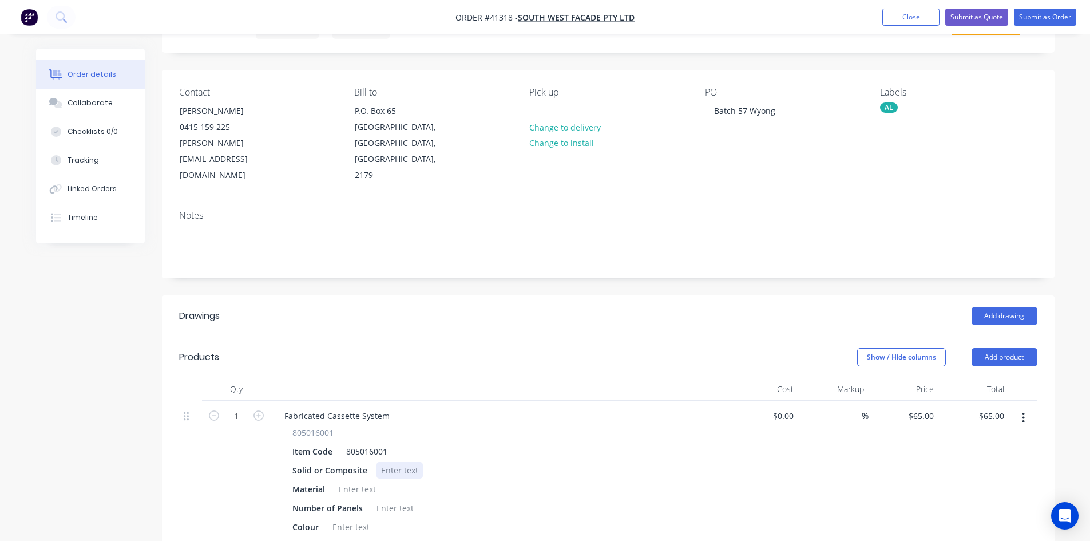
click at [392, 462] on div at bounding box center [400, 470] width 46 height 17
click at [354, 481] on div at bounding box center [357, 489] width 46 height 17
click at [386, 500] on div at bounding box center [395, 508] width 46 height 17
click at [337, 518] on div at bounding box center [351, 526] width 46 height 17
click at [366, 537] on div at bounding box center [372, 545] width 46 height 17
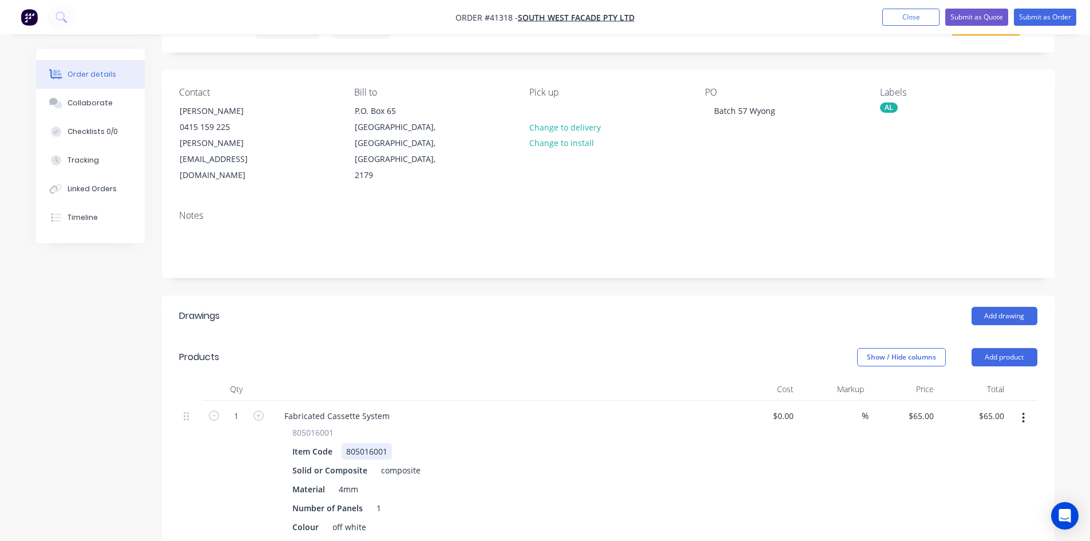
click at [525, 443] on div "Item Code 805016001" at bounding box center [497, 451] width 419 height 17
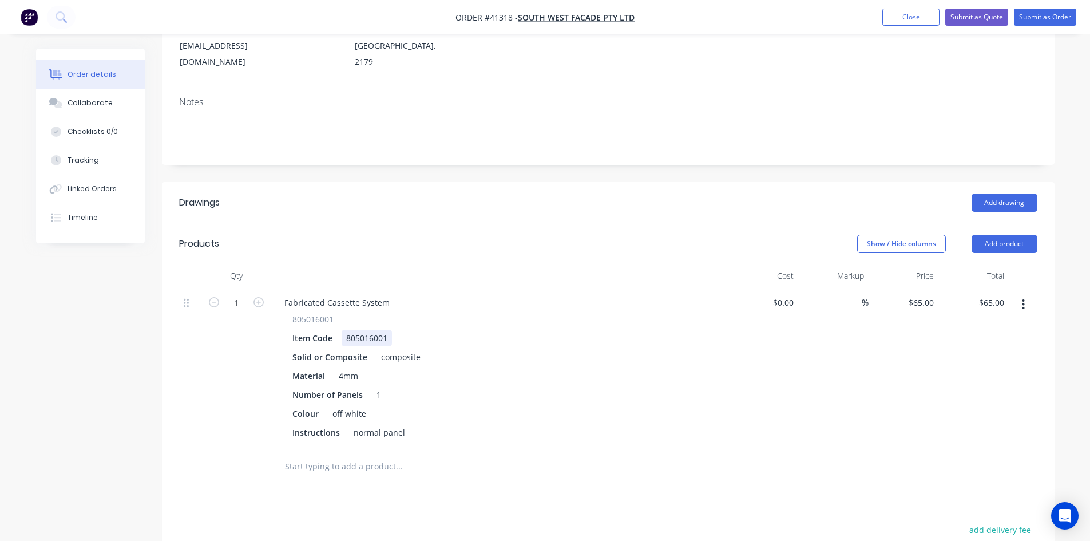
scroll to position [172, 0]
click at [87, 100] on div "Collaborate" at bounding box center [90, 103] width 45 height 10
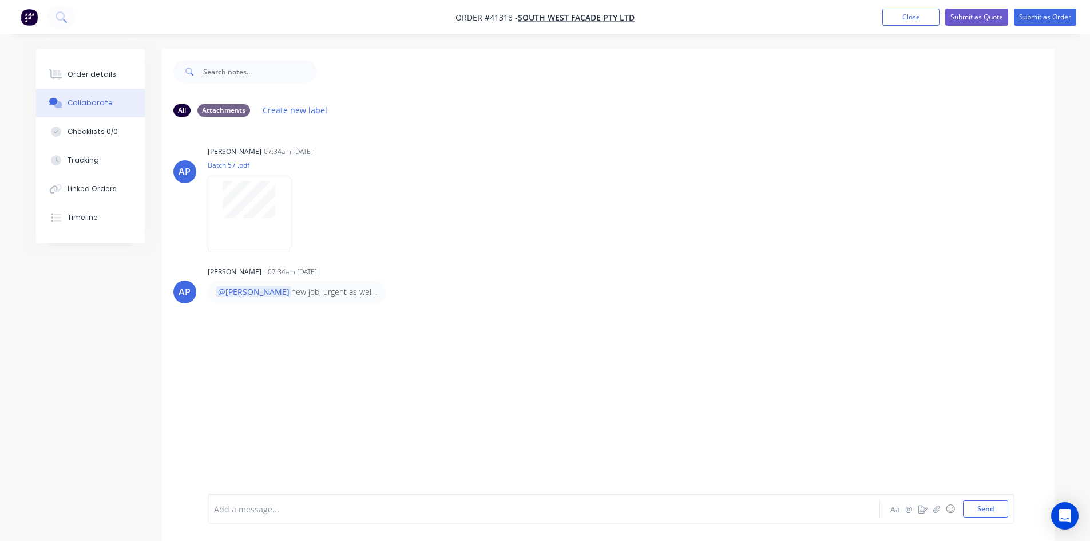
click at [263, 505] on div at bounding box center [512, 509] width 595 height 12
click at [998, 511] on button "Send" at bounding box center [985, 508] width 45 height 17
click at [695, 344] on div "RK You - 08:22am 26/08/25 @Angela done Labels Edit Delete" at bounding box center [608, 341] width 893 height 40
click at [901, 13] on button "Close" at bounding box center [910, 17] width 57 height 17
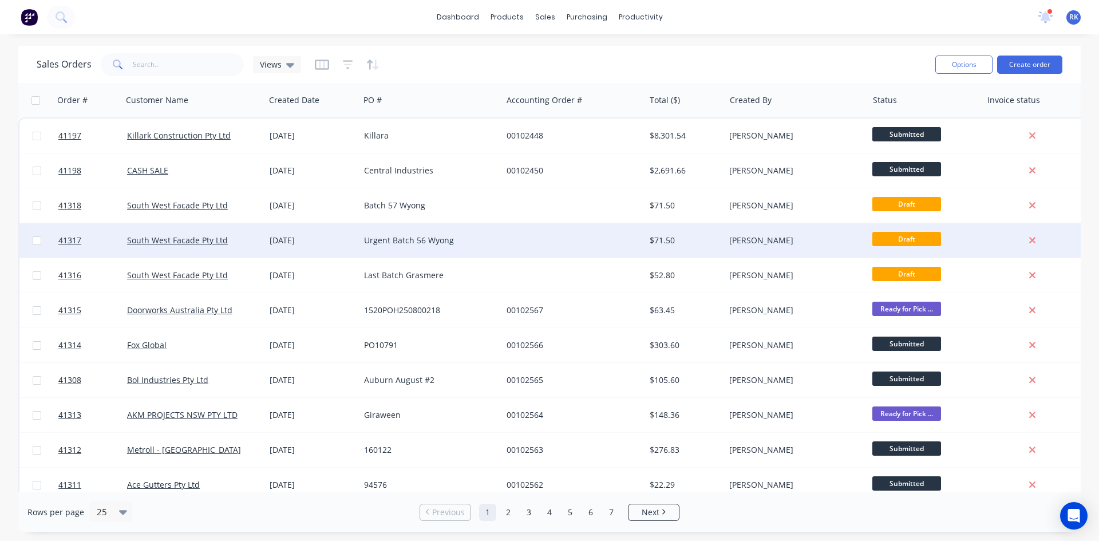
click at [660, 240] on div "$71.50" at bounding box center [683, 240] width 67 height 11
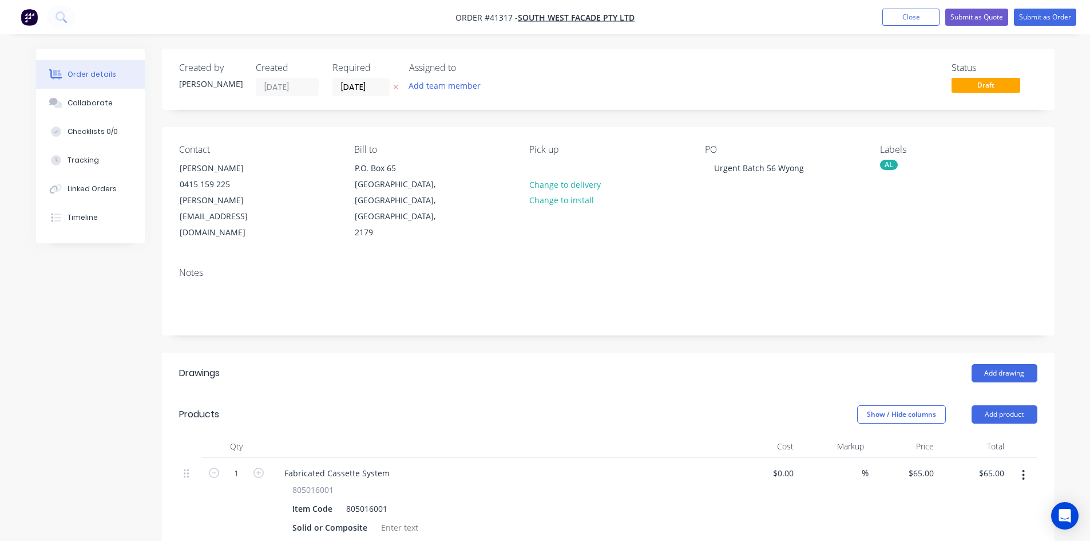
scroll to position [114, 0]
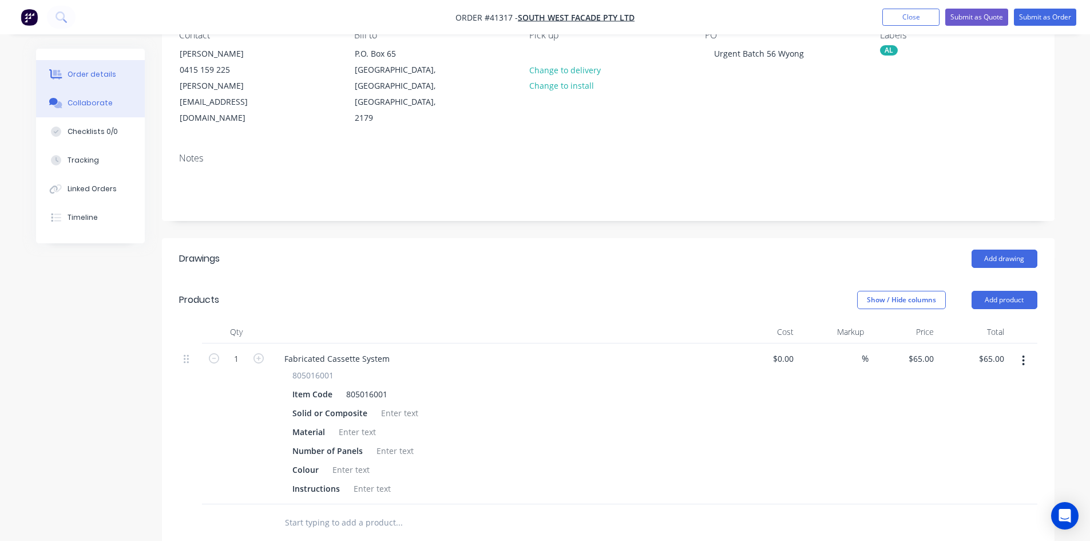
click at [57, 99] on icon at bounding box center [55, 103] width 13 height 10
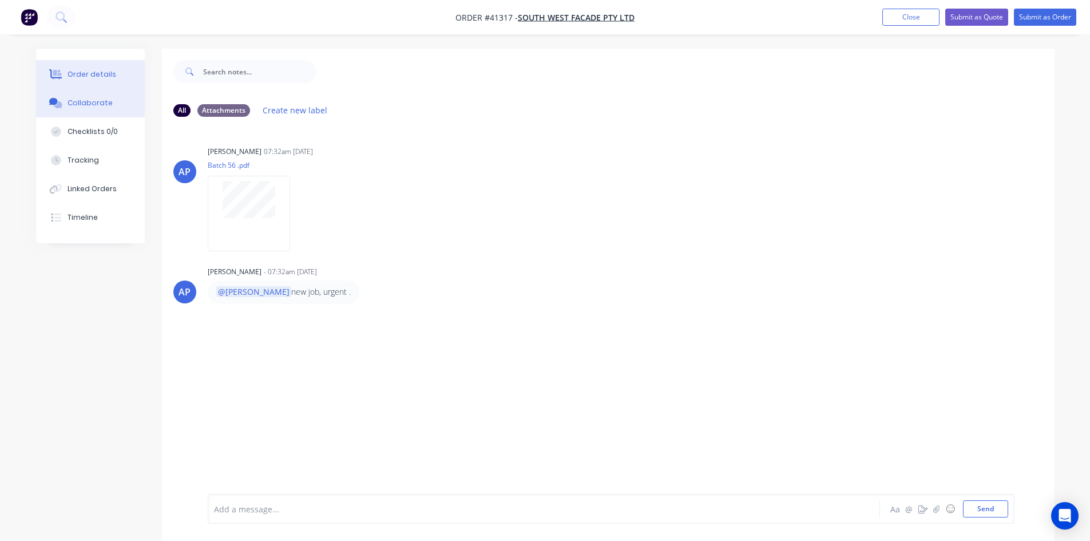
click at [102, 70] on div "Order details" at bounding box center [92, 74] width 49 height 10
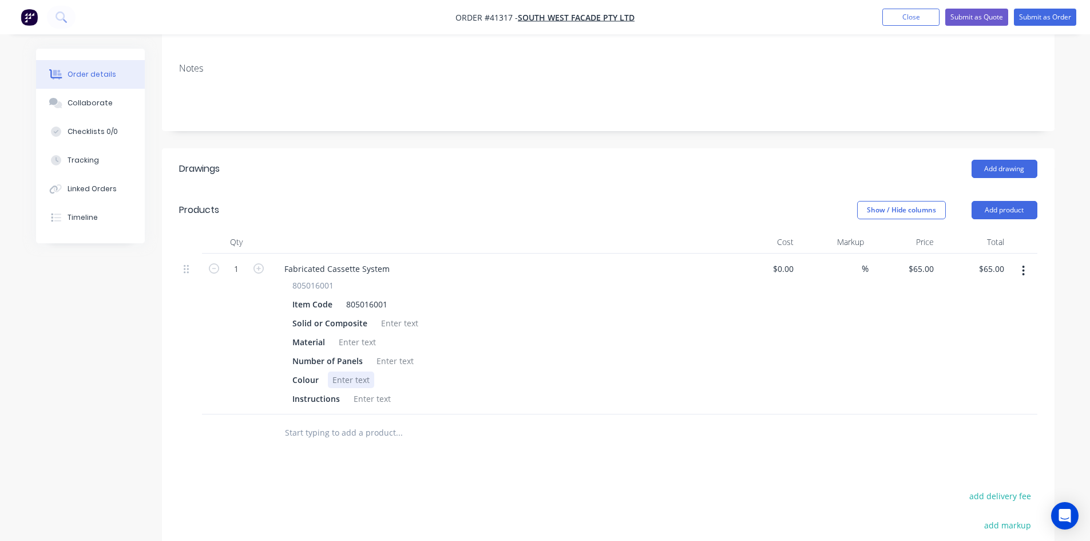
scroll to position [229, 0]
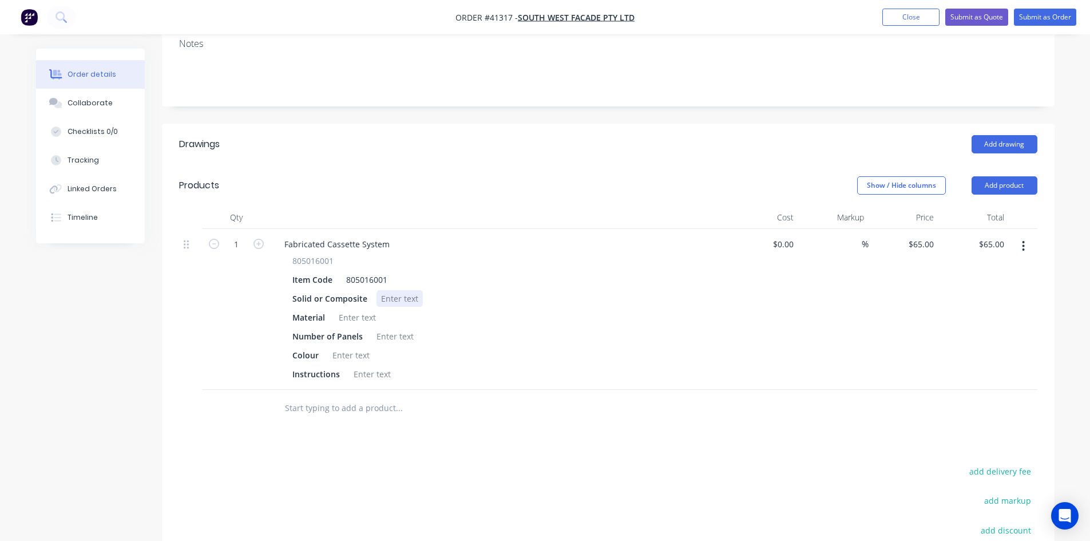
click at [393, 290] on div at bounding box center [400, 298] width 46 height 17
click at [356, 309] on div at bounding box center [357, 317] width 46 height 17
click at [389, 328] on div at bounding box center [395, 336] width 46 height 17
click at [358, 347] on div at bounding box center [351, 355] width 46 height 17
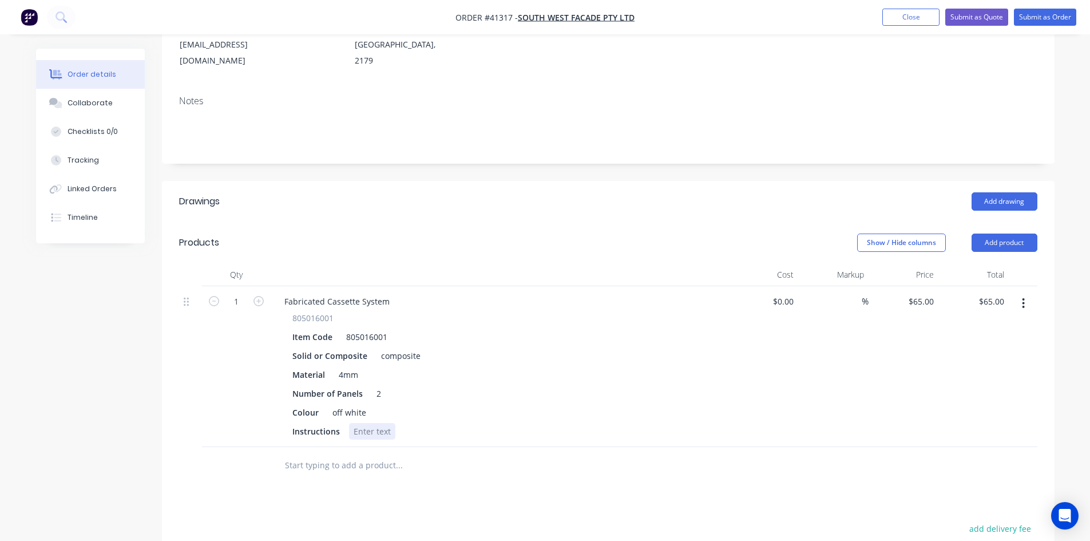
click at [371, 423] on div at bounding box center [372, 431] width 46 height 17
click at [547, 404] on div "Colour off white" at bounding box center [497, 412] width 419 height 17
click at [399, 423] on div "normal pane" at bounding box center [378, 431] width 58 height 17
click at [80, 96] on button "Collaborate" at bounding box center [90, 103] width 109 height 29
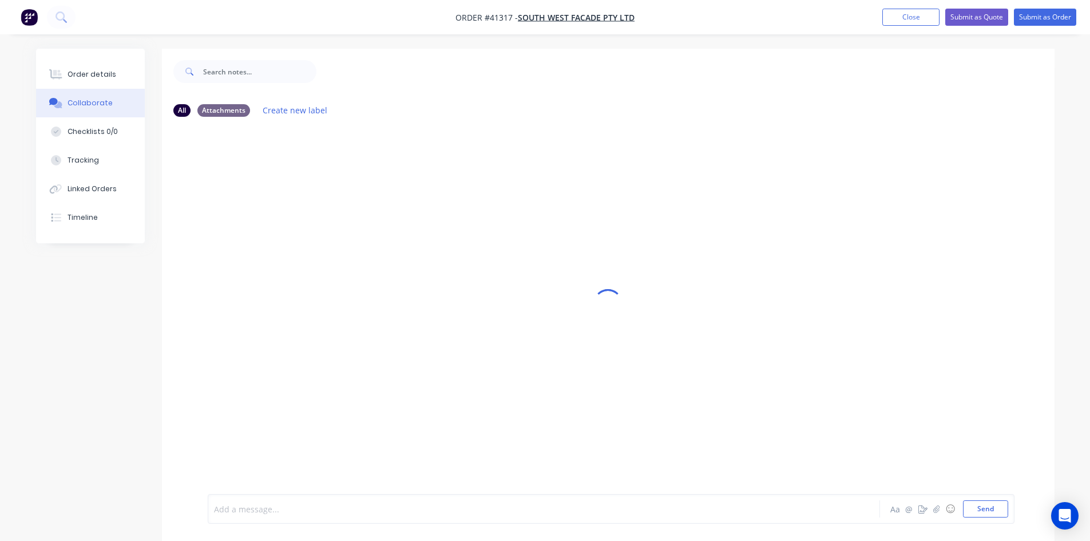
click at [273, 510] on div at bounding box center [512, 509] width 595 height 12
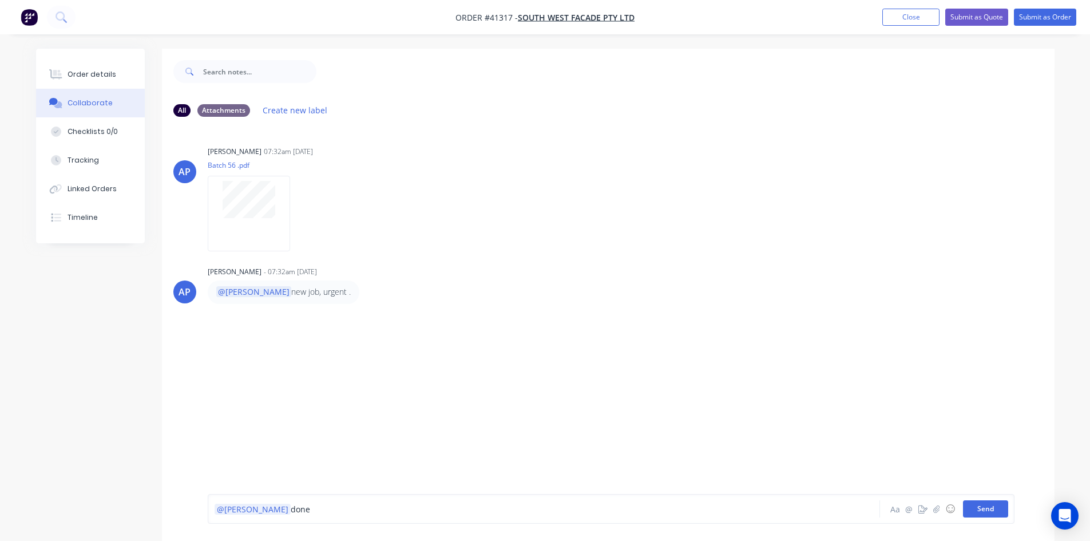
click at [989, 511] on button "Send" at bounding box center [985, 508] width 45 height 17
